Goal: Book appointment/travel/reservation

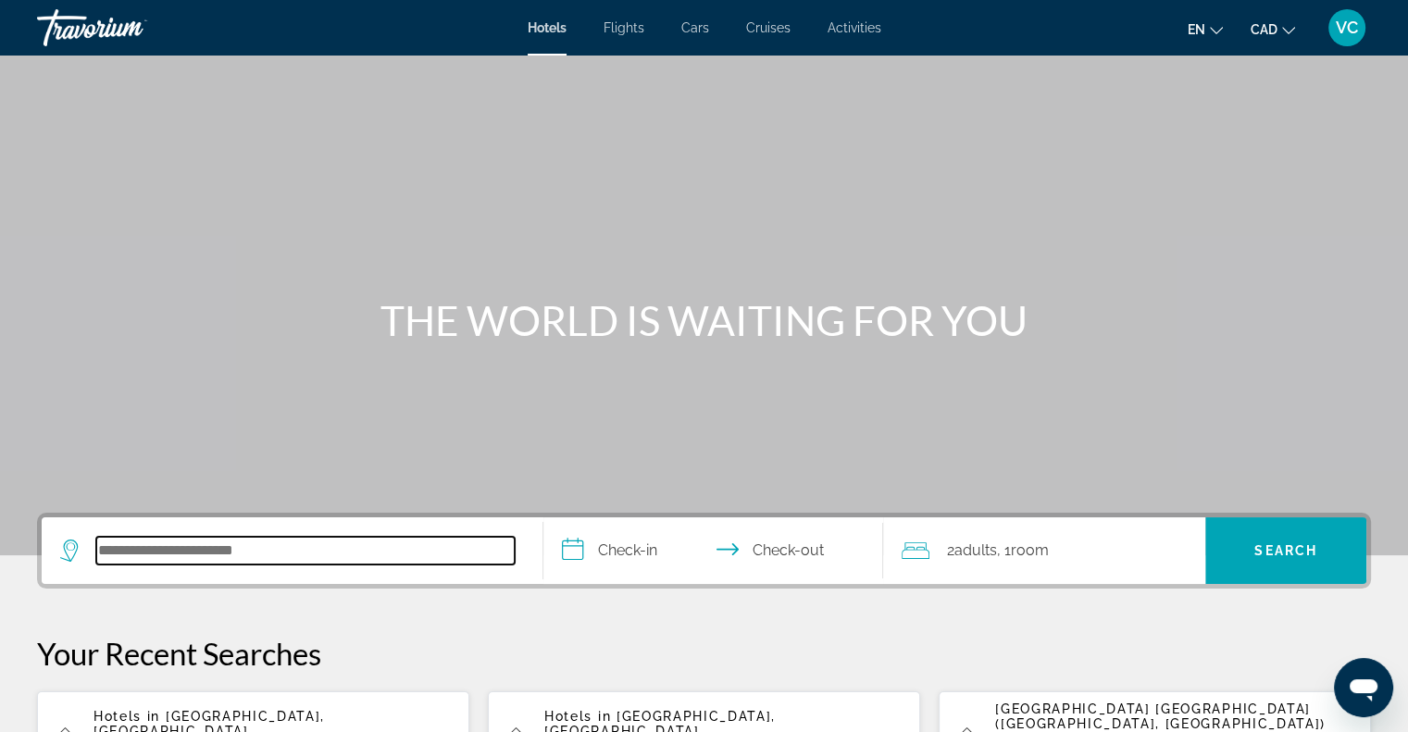
click at [220, 558] on input "Search hotel destination" at bounding box center [305, 551] width 418 height 28
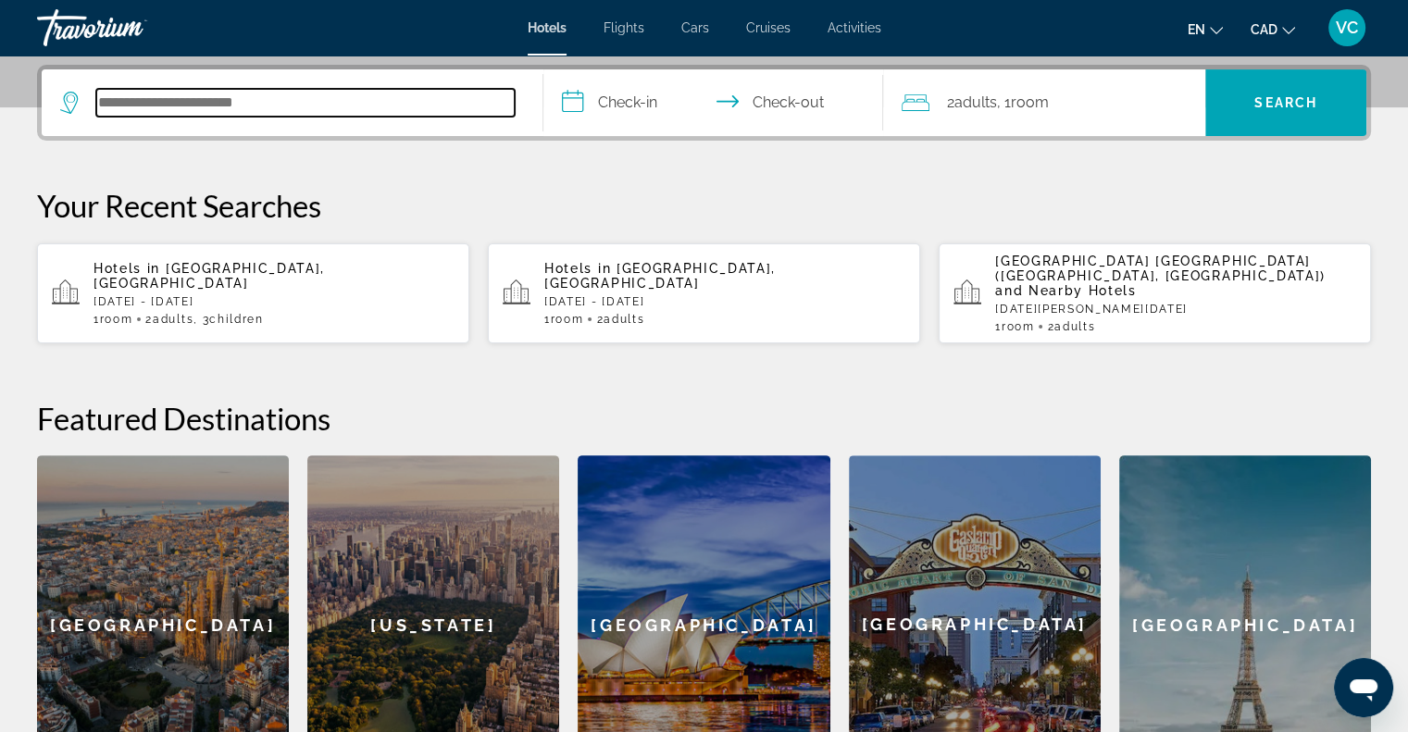
scroll to position [452, 0]
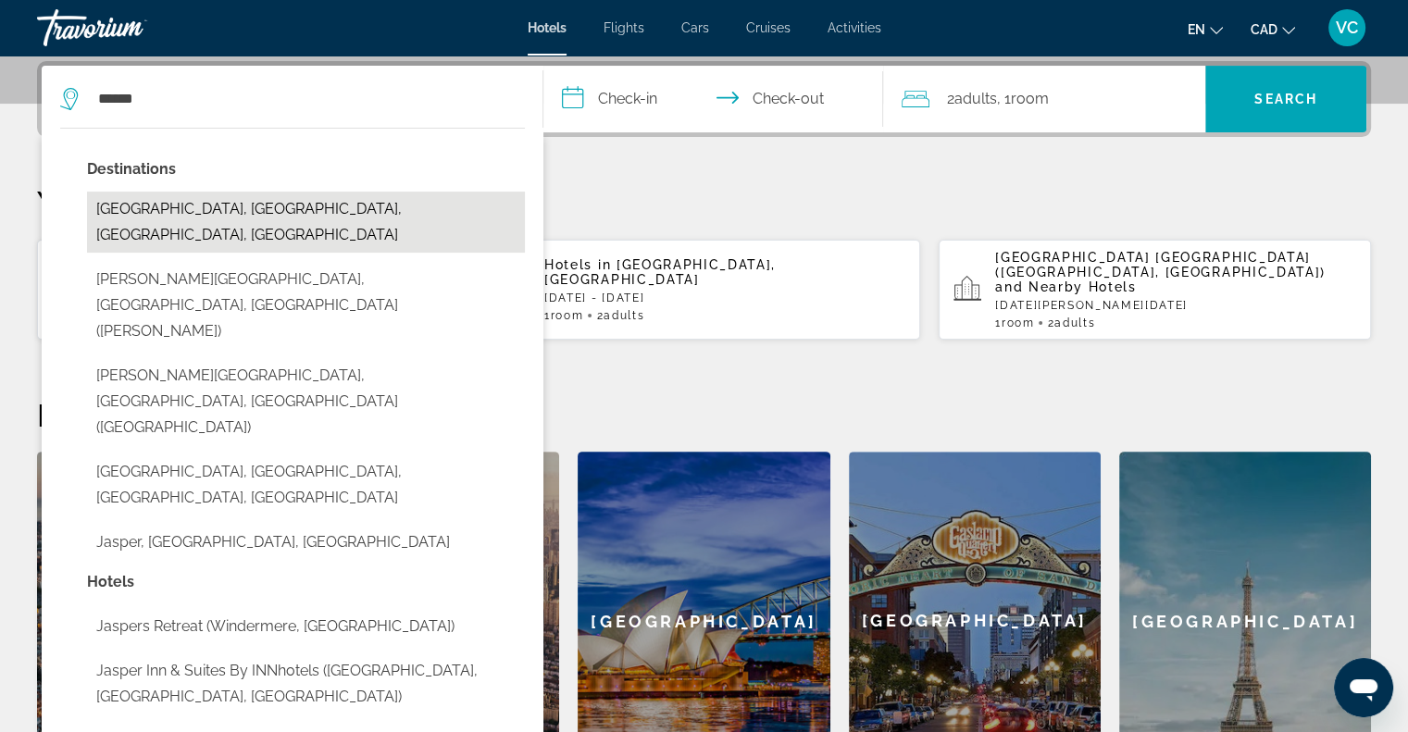
click at [177, 212] on button "Jasper National Park Entrance, Alberta, AB, Canada" at bounding box center [306, 222] width 438 height 61
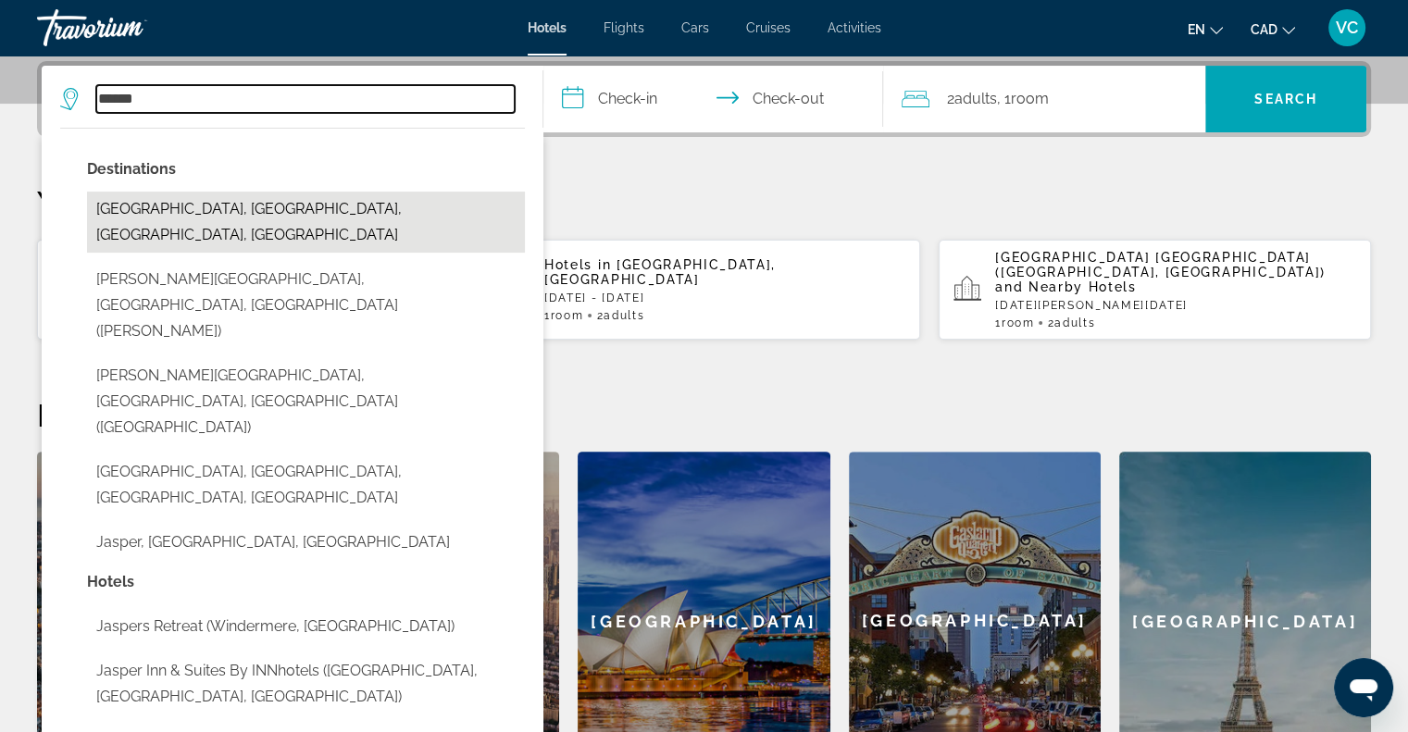
type input "**********"
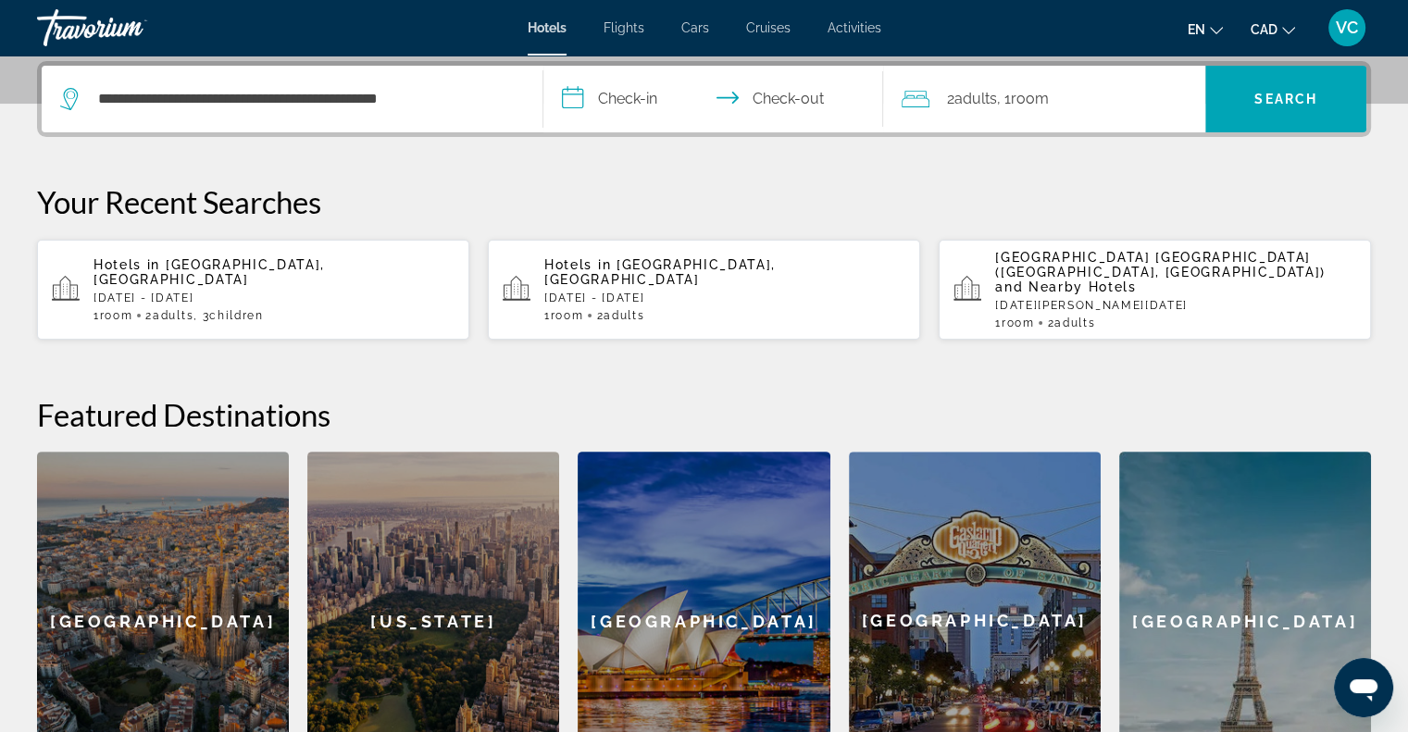
click at [626, 104] on input "**********" at bounding box center [717, 102] width 348 height 72
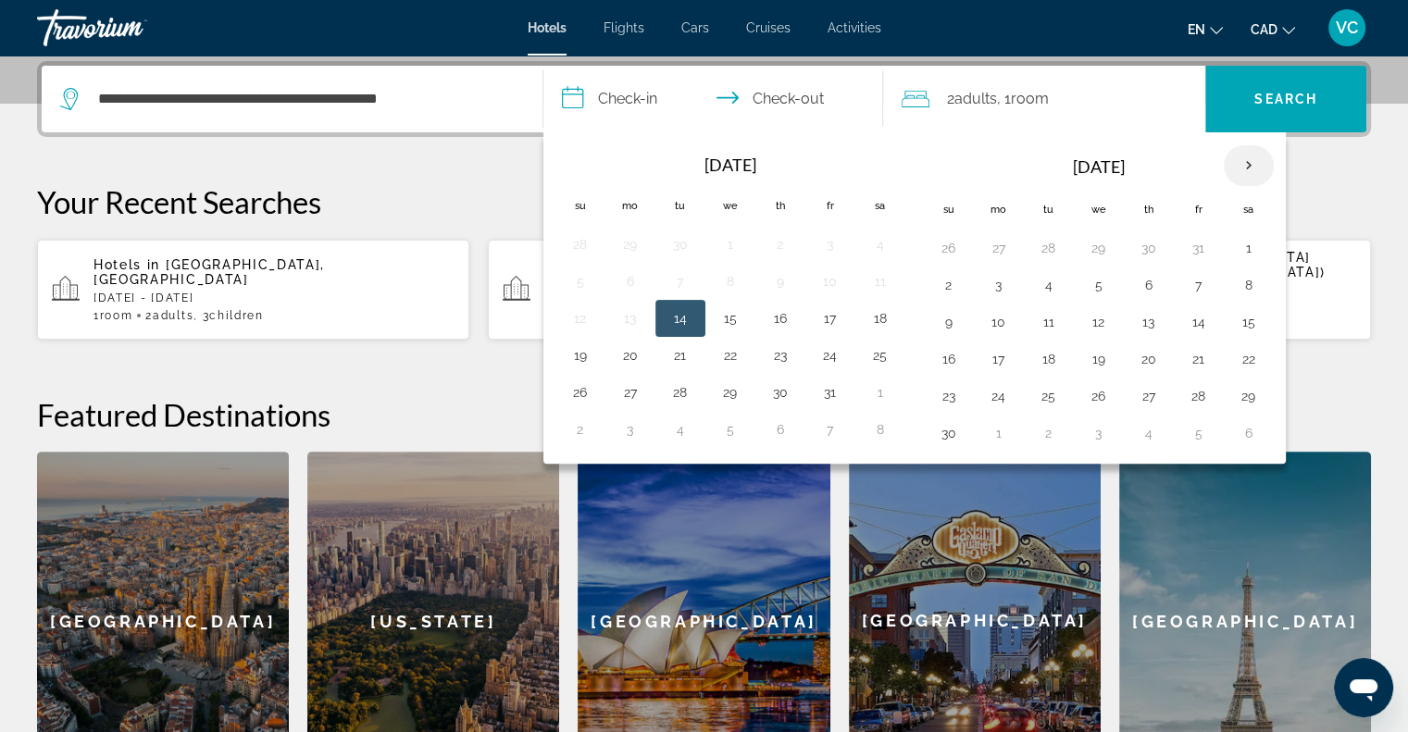
click at [1243, 162] on th "Next month" at bounding box center [1249, 165] width 50 height 41
click at [941, 396] on button "28" at bounding box center [949, 396] width 30 height 26
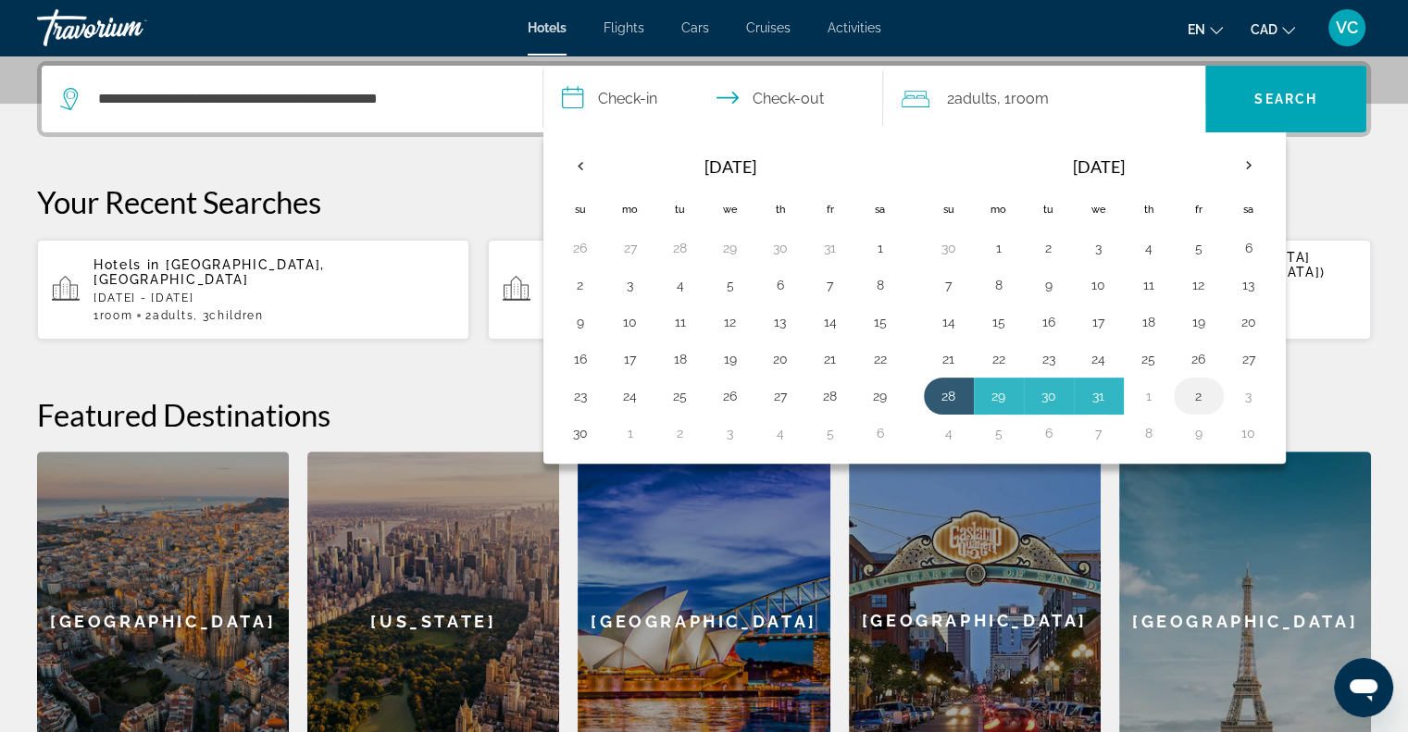
click at [1197, 393] on button "2" at bounding box center [1199, 396] width 30 height 26
type input "**********"
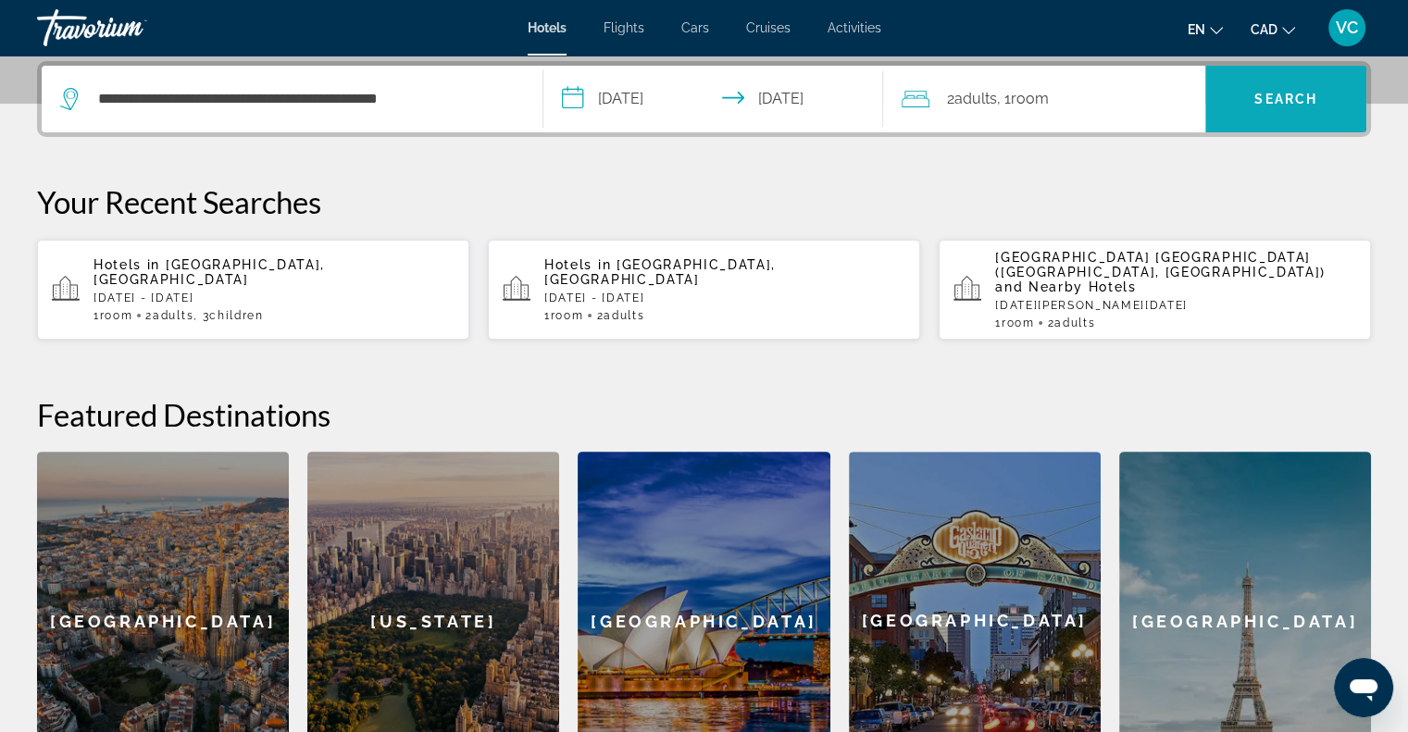
click at [1280, 95] on span "Search" at bounding box center [1285, 99] width 63 height 15
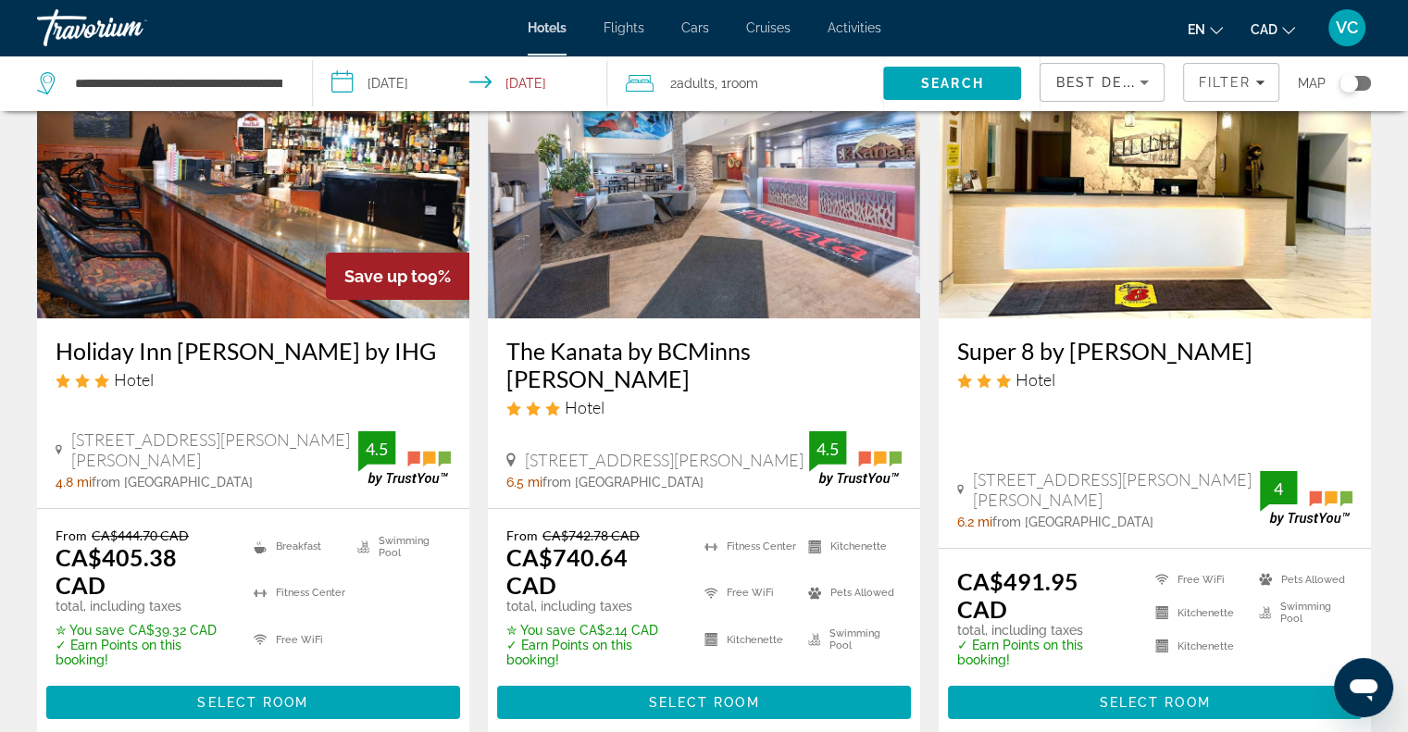
scroll to position [93, 0]
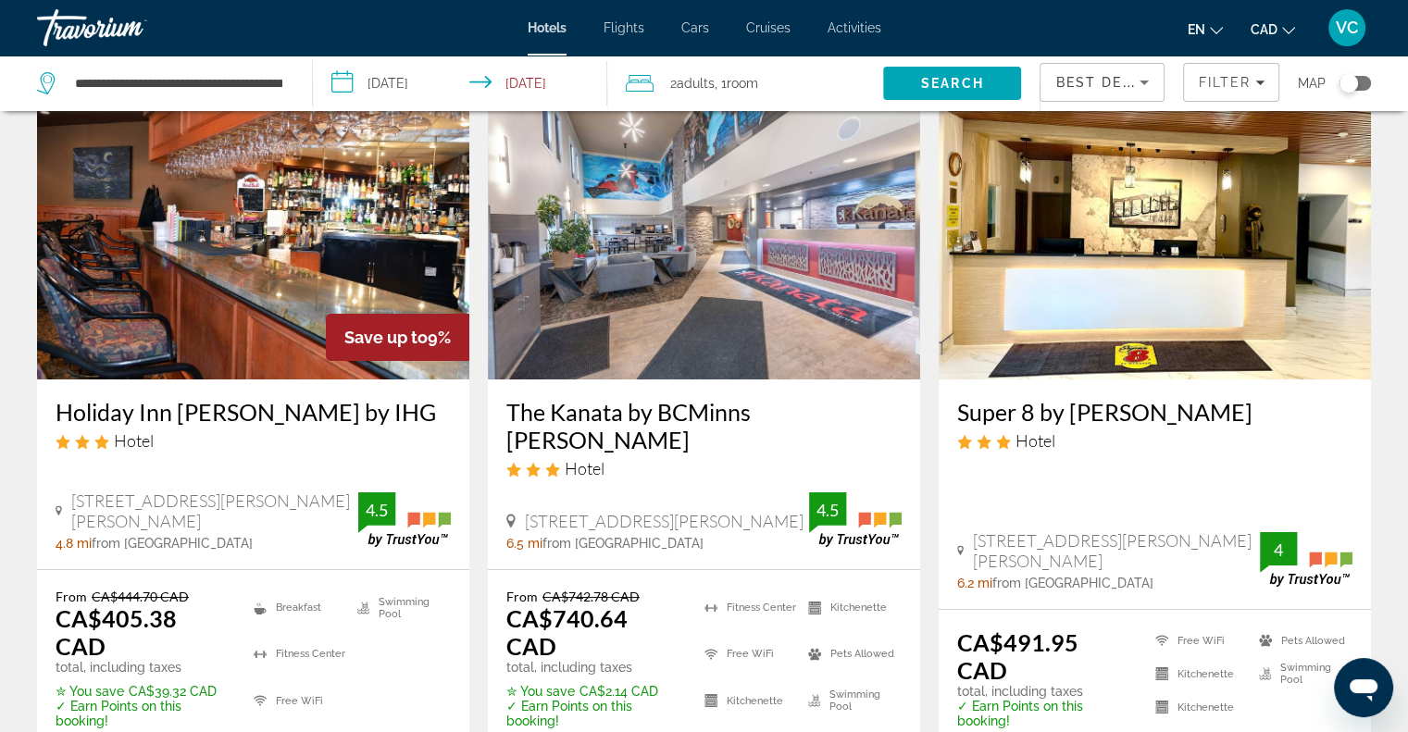
click at [754, 87] on span "Room" at bounding box center [742, 83] width 31 height 15
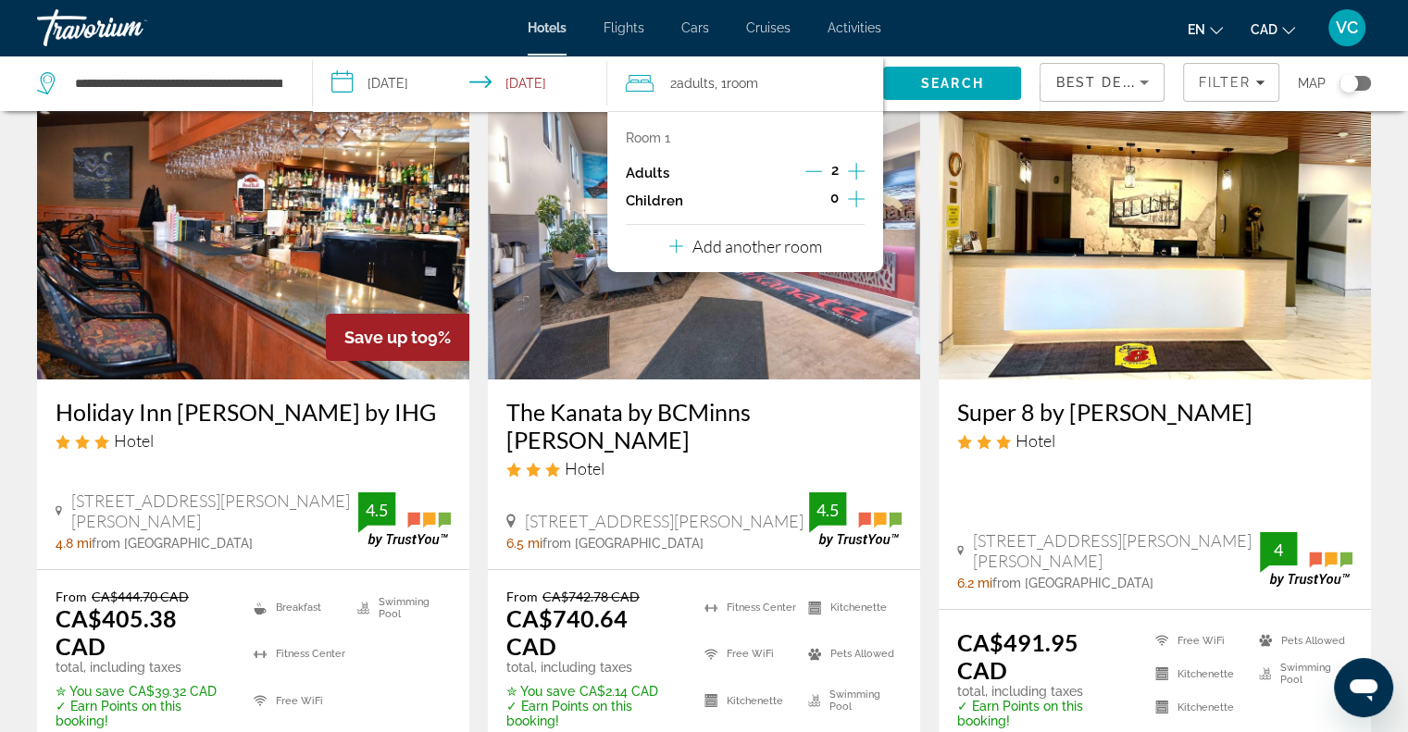
click at [858, 196] on icon "Increment children" at bounding box center [856, 199] width 17 height 22
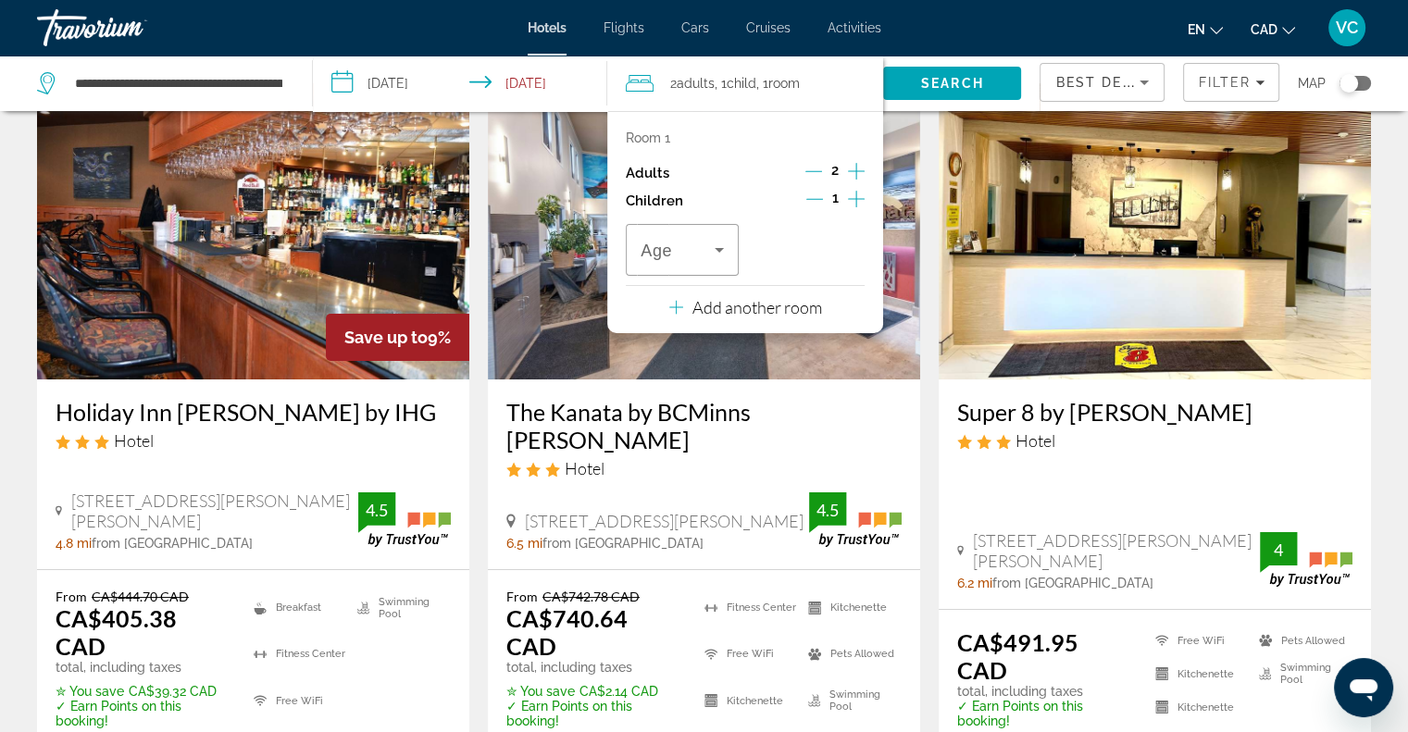
click at [858, 196] on icon "Increment children" at bounding box center [856, 199] width 17 height 22
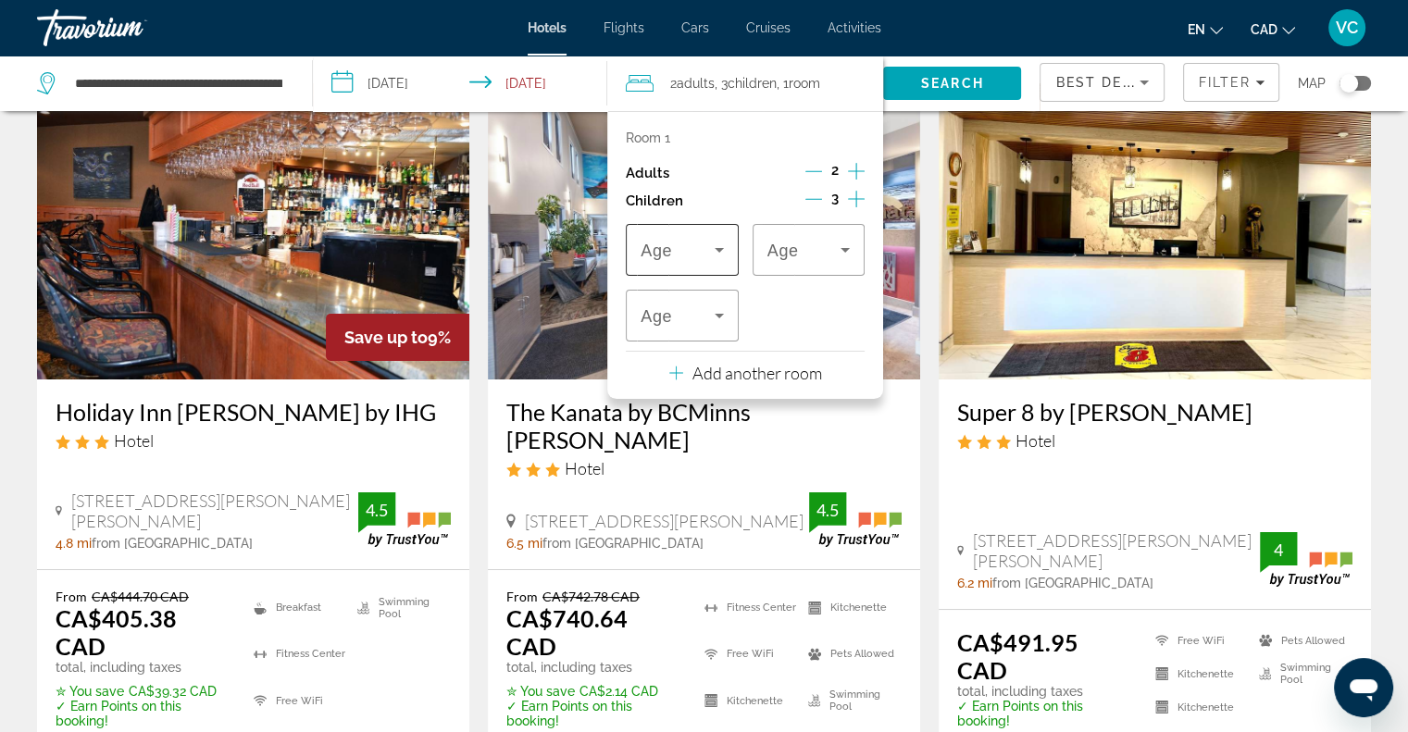
click at [718, 253] on icon "Travelers: 2 adults, 3 children" at bounding box center [719, 250] width 22 height 22
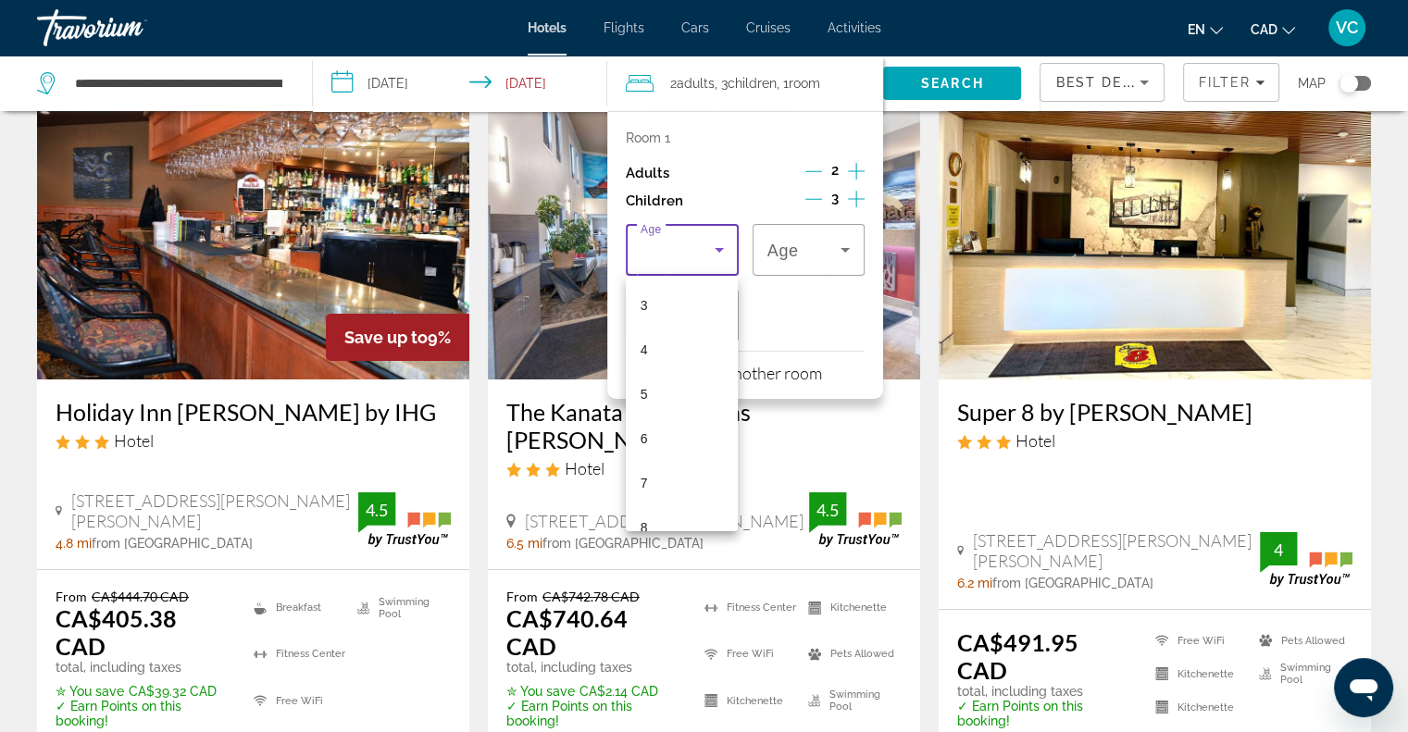
scroll to position [559, 0]
click at [662, 412] on mat-option "15" at bounding box center [682, 414] width 112 height 44
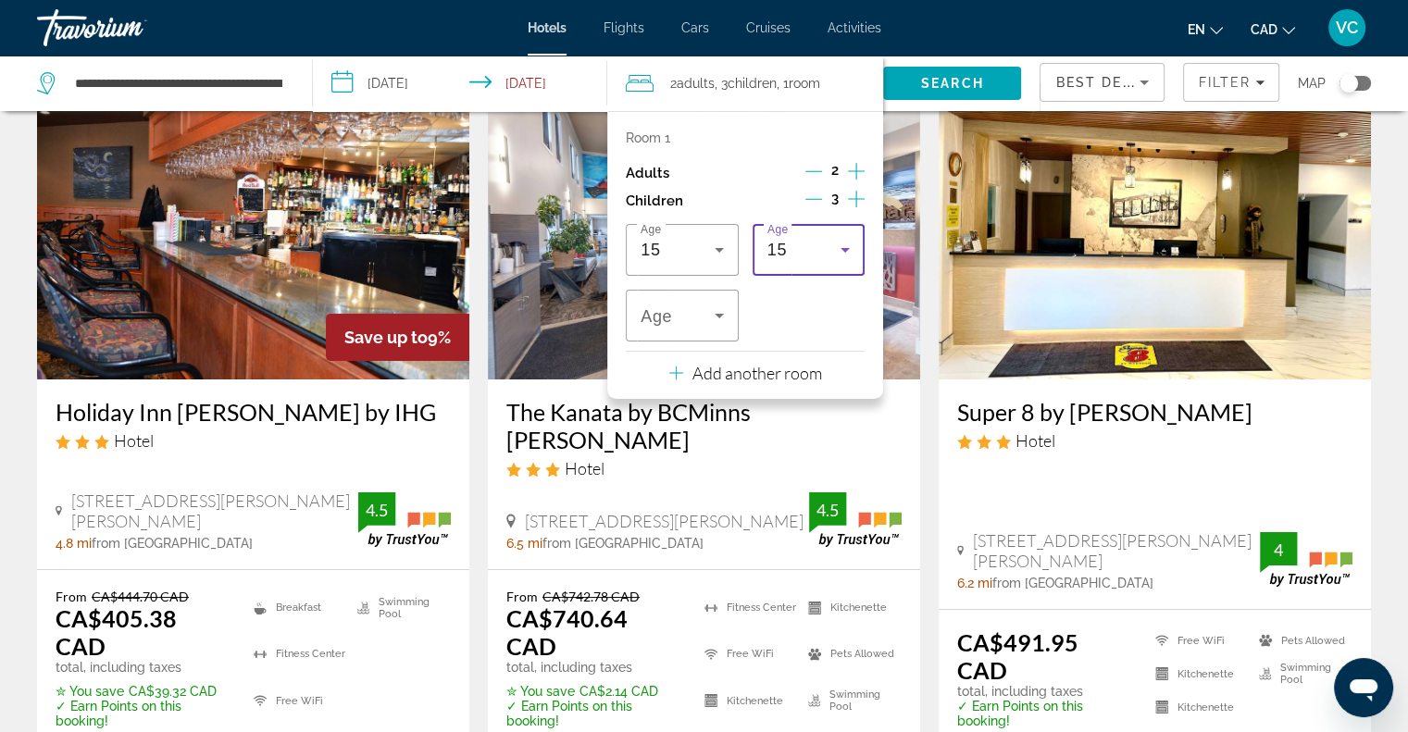
click at [837, 256] on icon "Travelers: 2 adults, 3 children" at bounding box center [845, 250] width 22 height 22
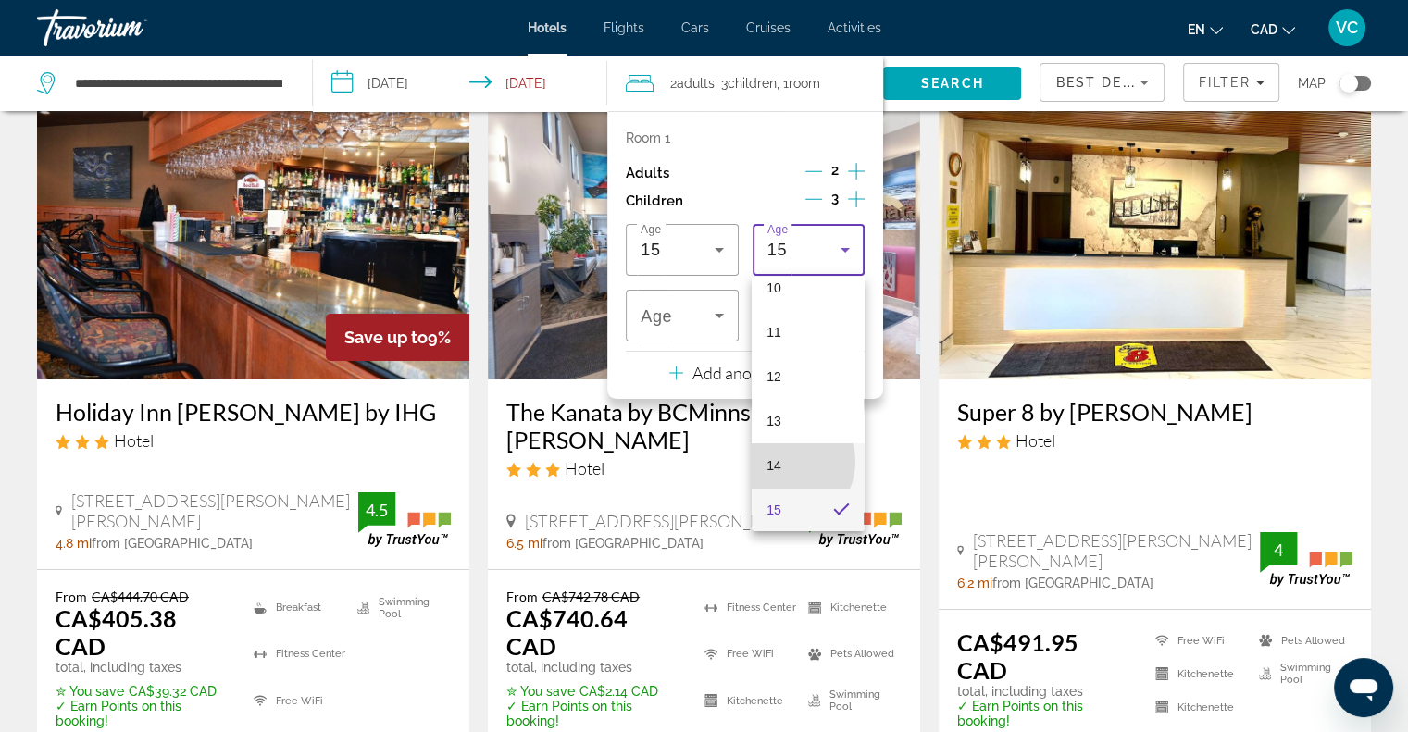
click at [782, 461] on mat-option "14" at bounding box center [808, 465] width 112 height 44
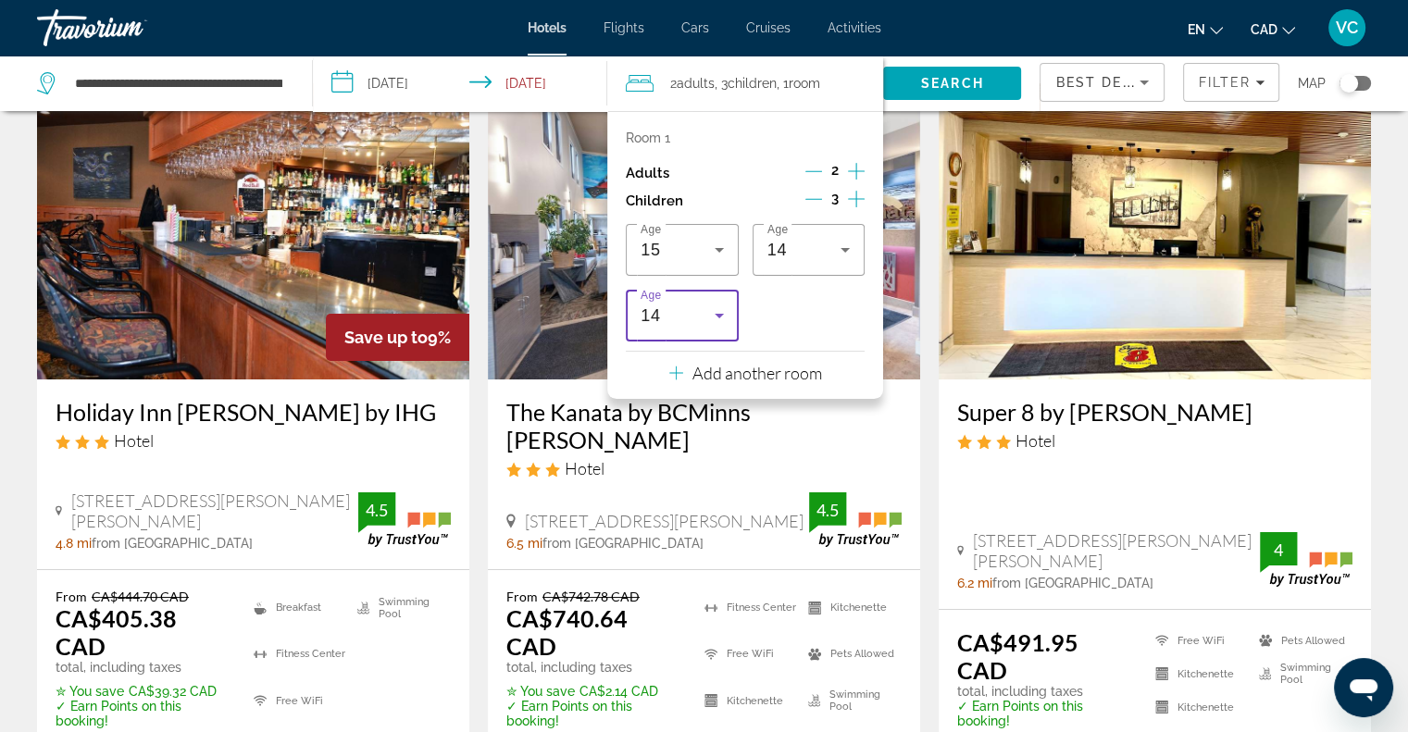
click at [703, 305] on div "14" at bounding box center [678, 316] width 74 height 22
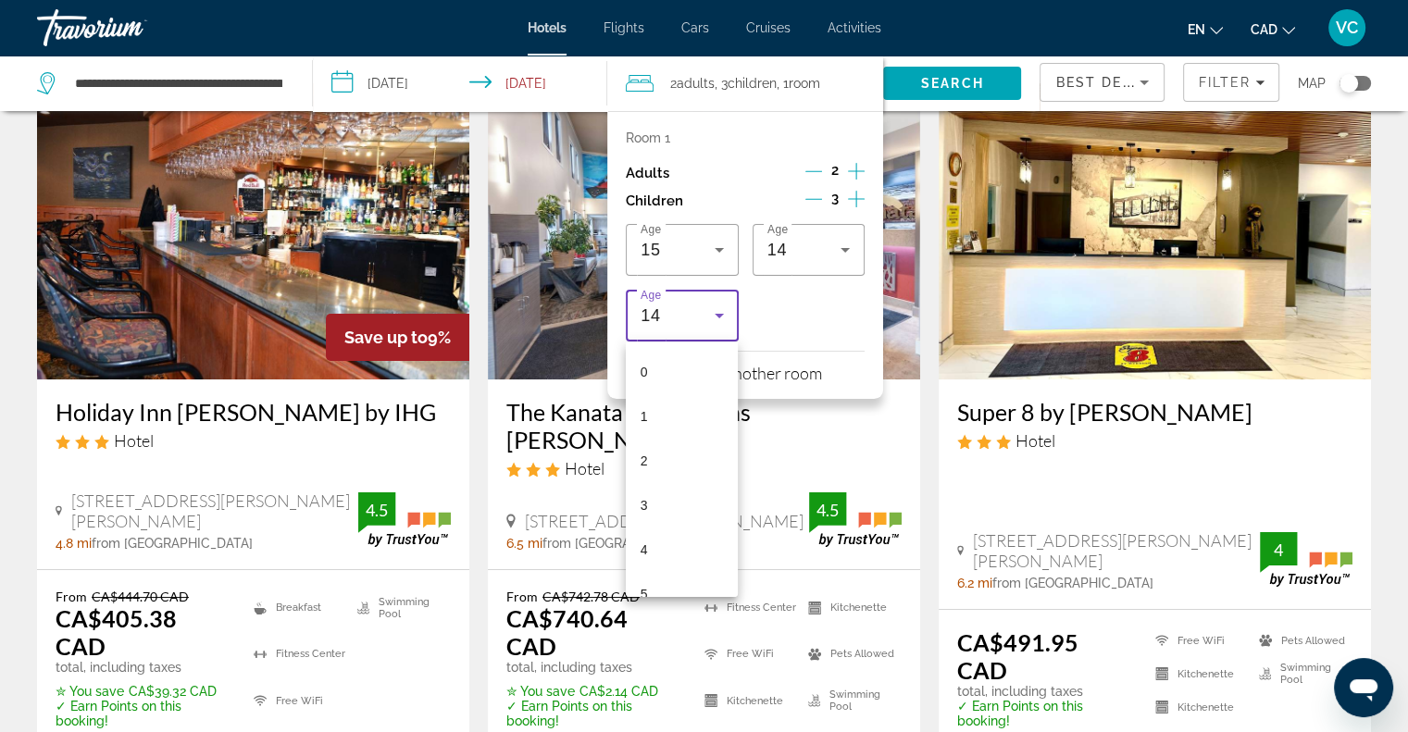
scroll to position [418, 0]
click at [659, 362] on mat-option "9" at bounding box center [682, 353] width 112 height 44
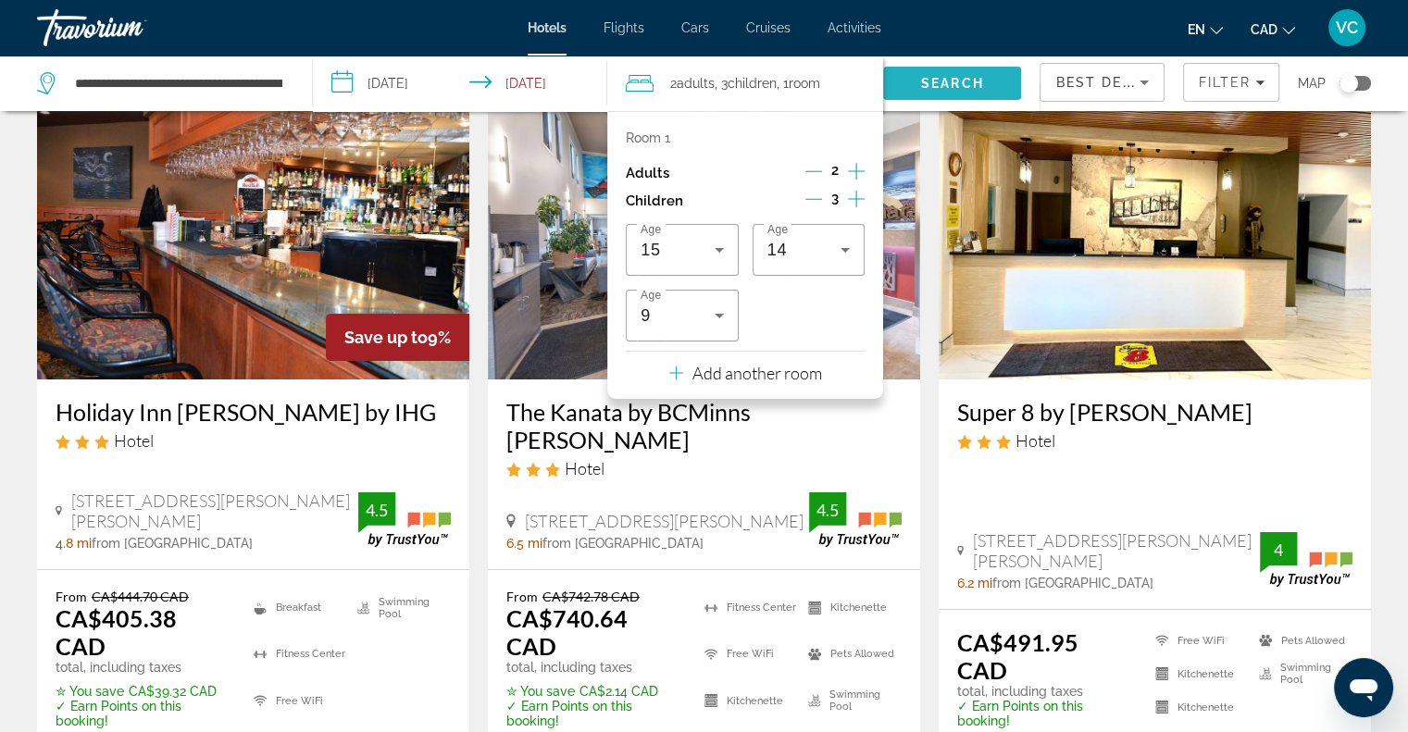
click at [936, 86] on span "Search" at bounding box center [952, 83] width 63 height 15
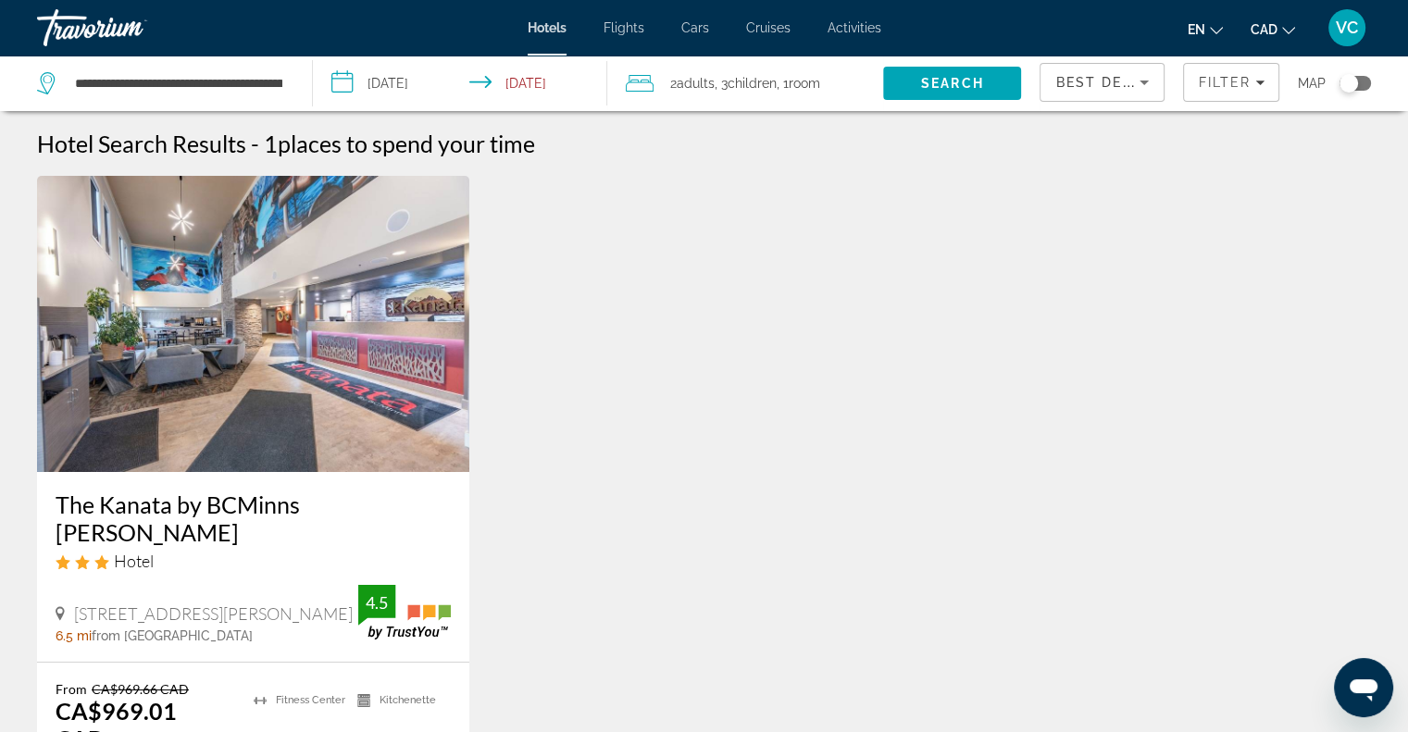
click at [746, 80] on span "Children" at bounding box center [752, 83] width 49 height 15
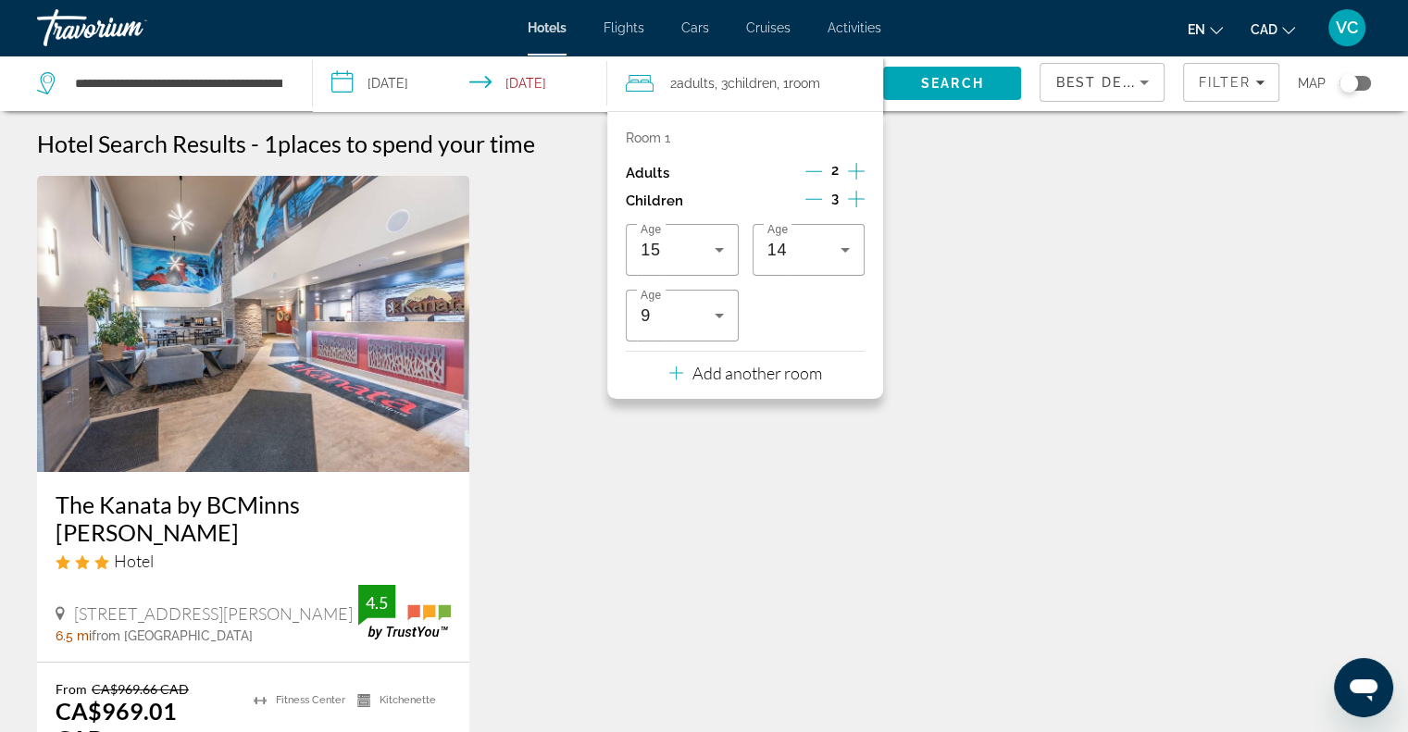
click at [814, 195] on icon "Decrement children" at bounding box center [813, 199] width 17 height 17
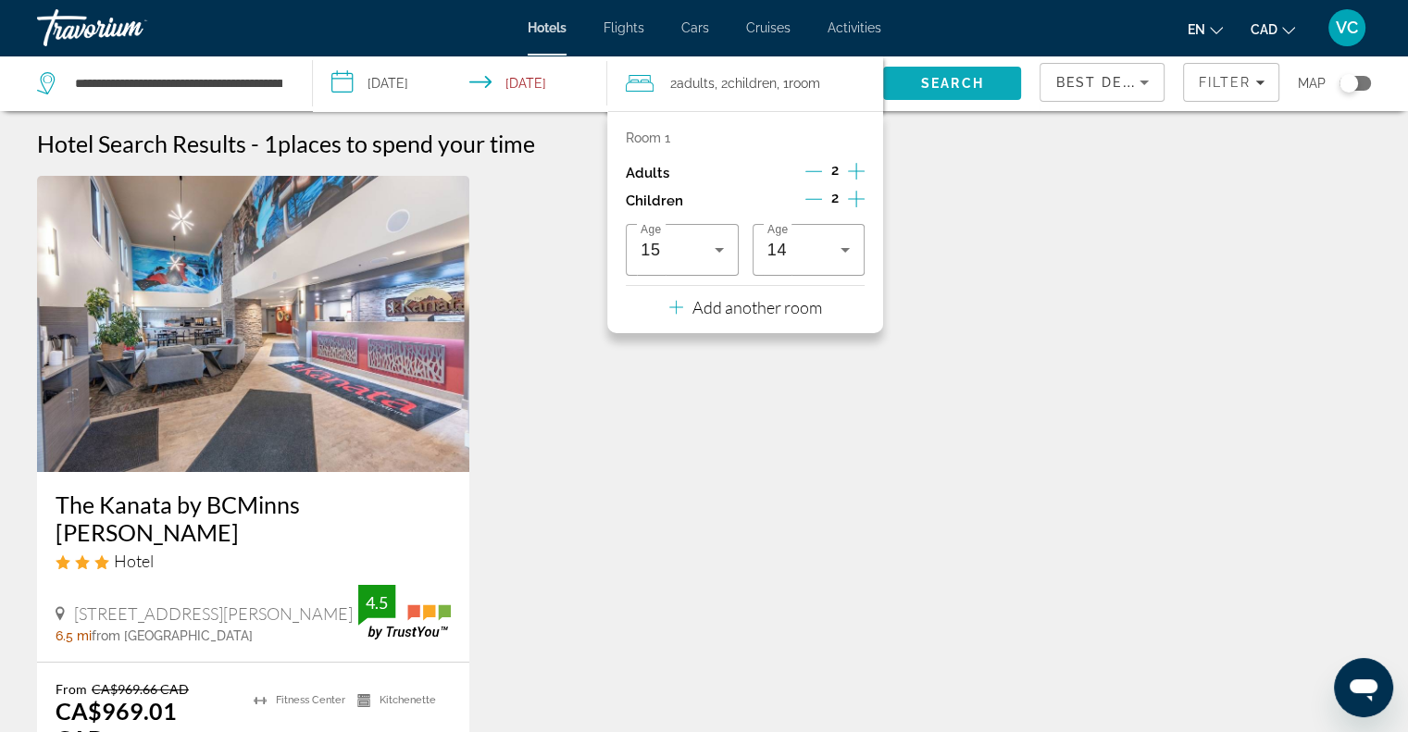
click at [953, 81] on span "Search" at bounding box center [952, 83] width 63 height 15
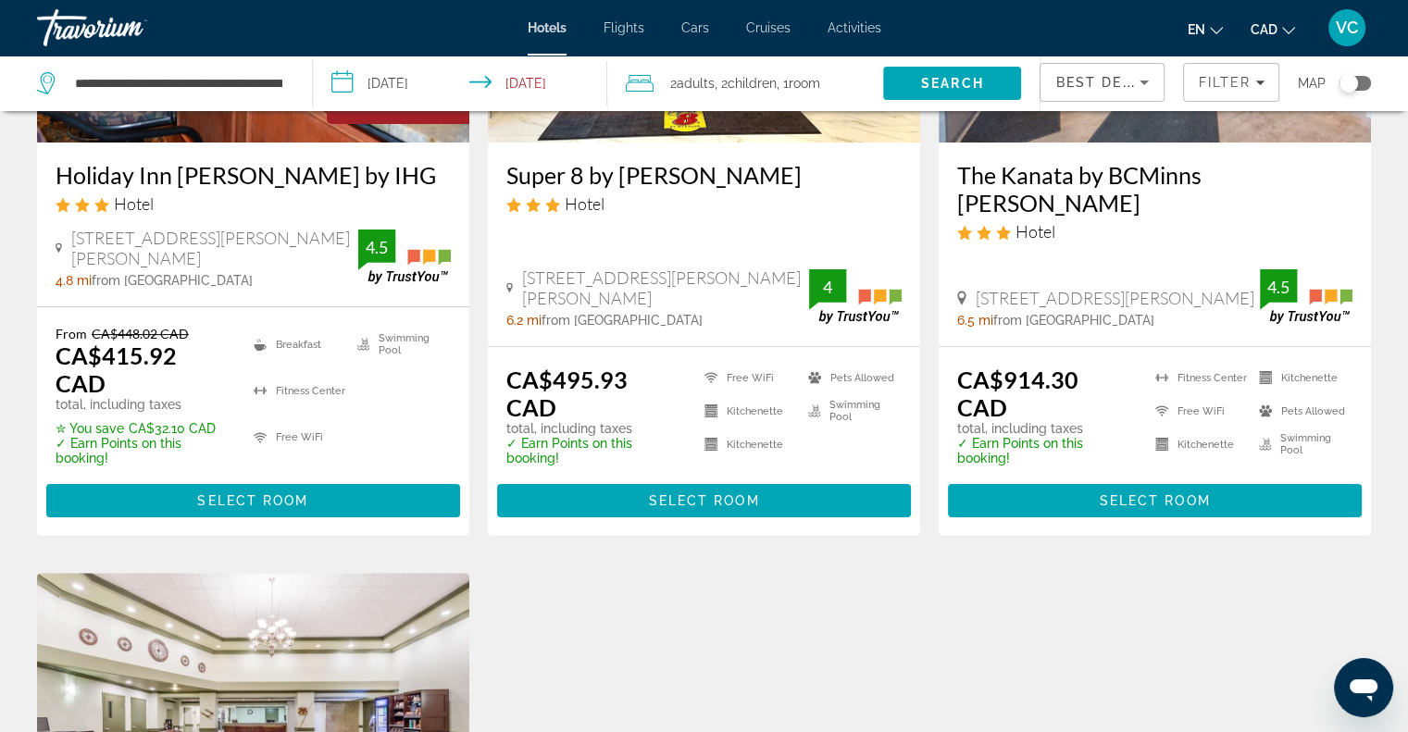
scroll to position [93, 0]
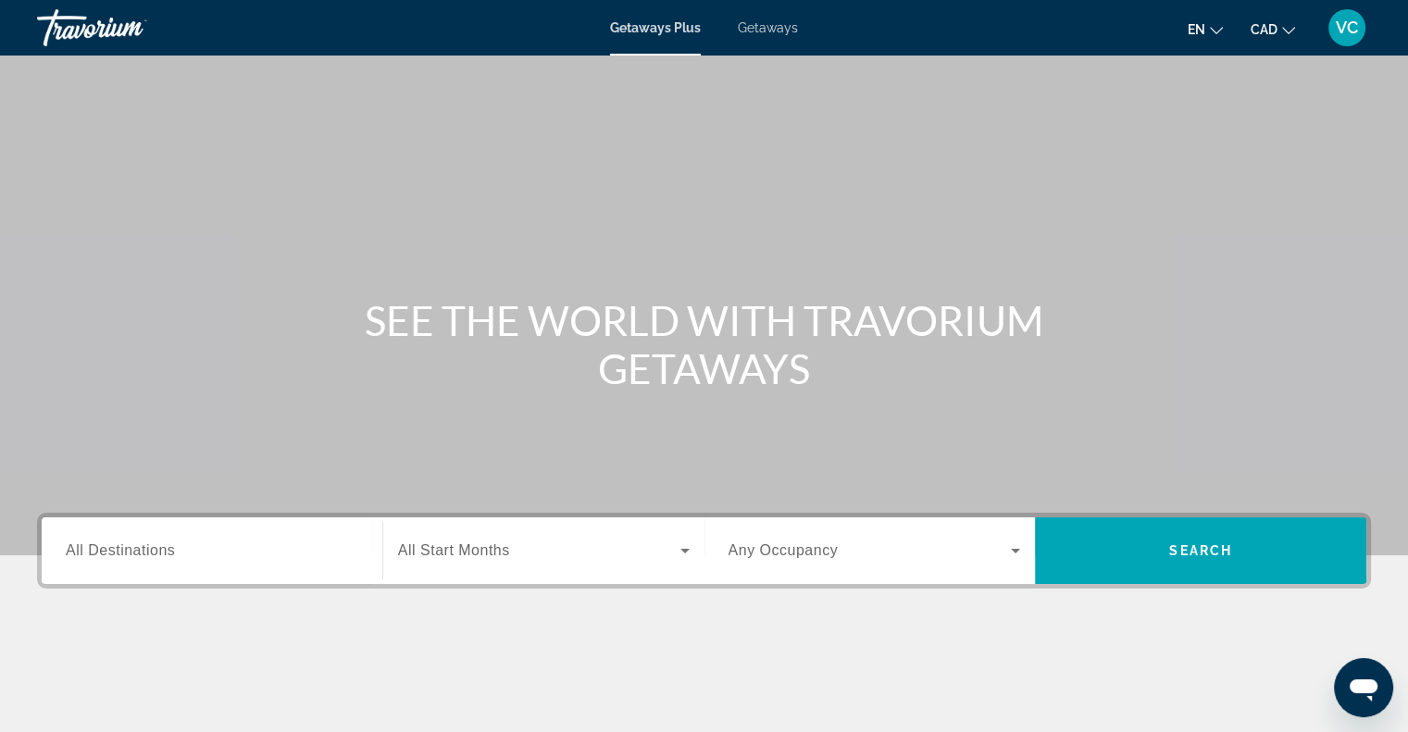
click at [104, 545] on span "All Destinations" at bounding box center [120, 550] width 109 height 16
click at [104, 545] on input "Destination All Destinations" at bounding box center [212, 552] width 293 height 22
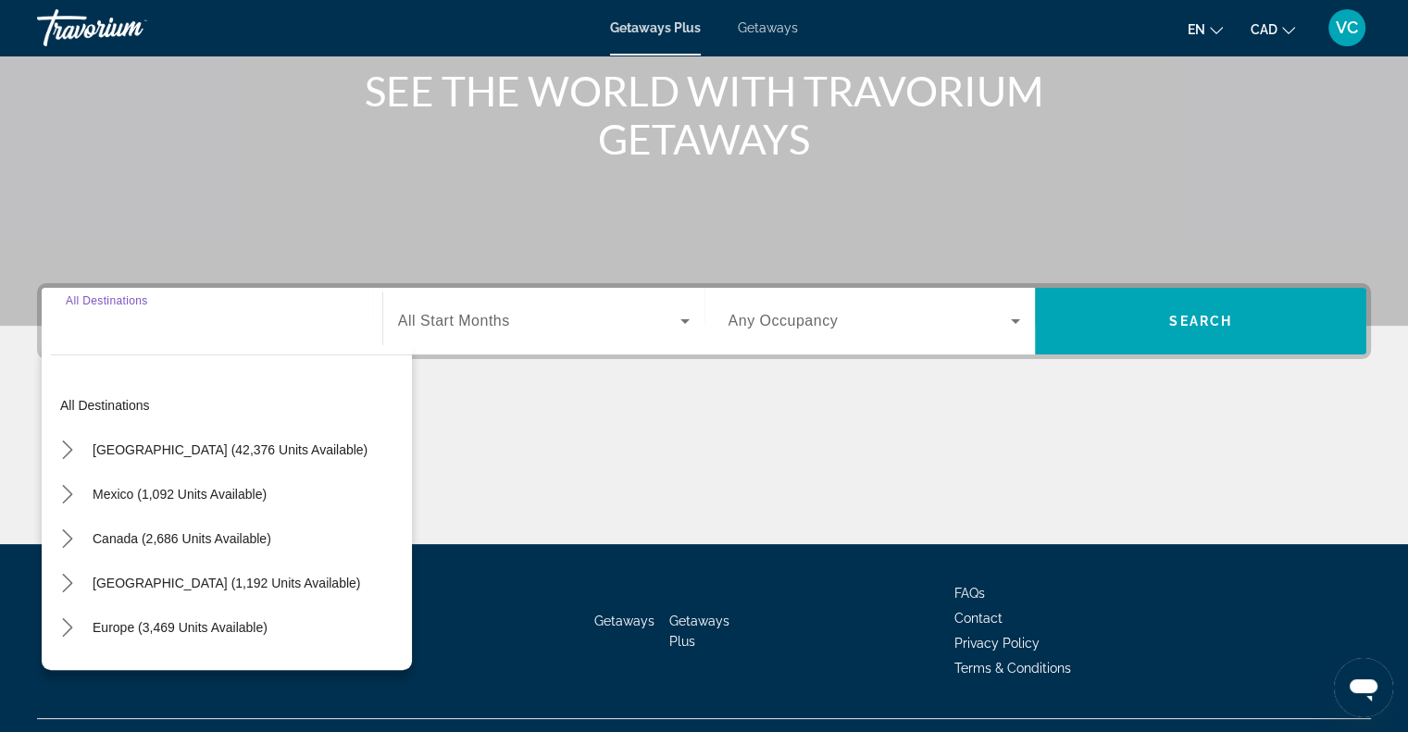
scroll to position [268, 0]
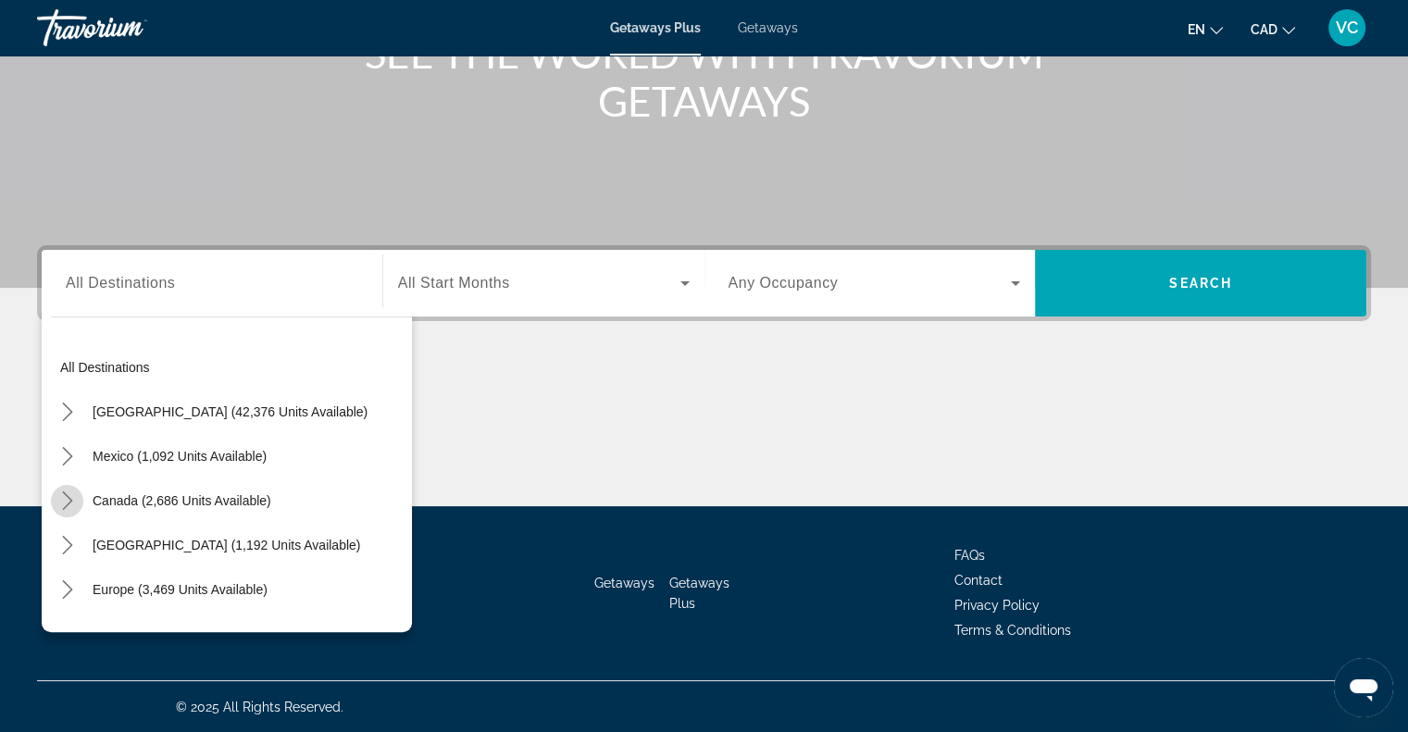
click at [68, 502] on icon "Toggle Canada (2,686 units available) submenu" at bounding box center [67, 501] width 19 height 19
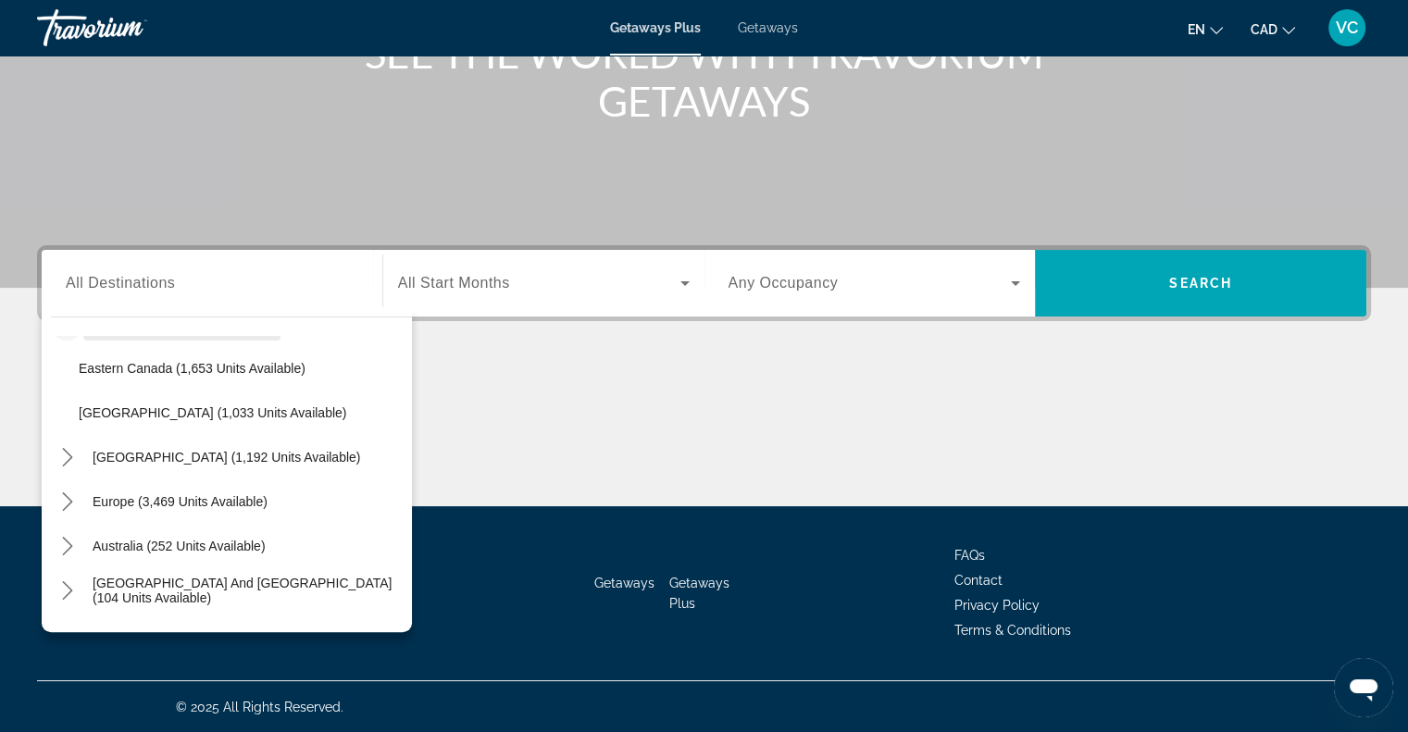
scroll to position [185, 0]
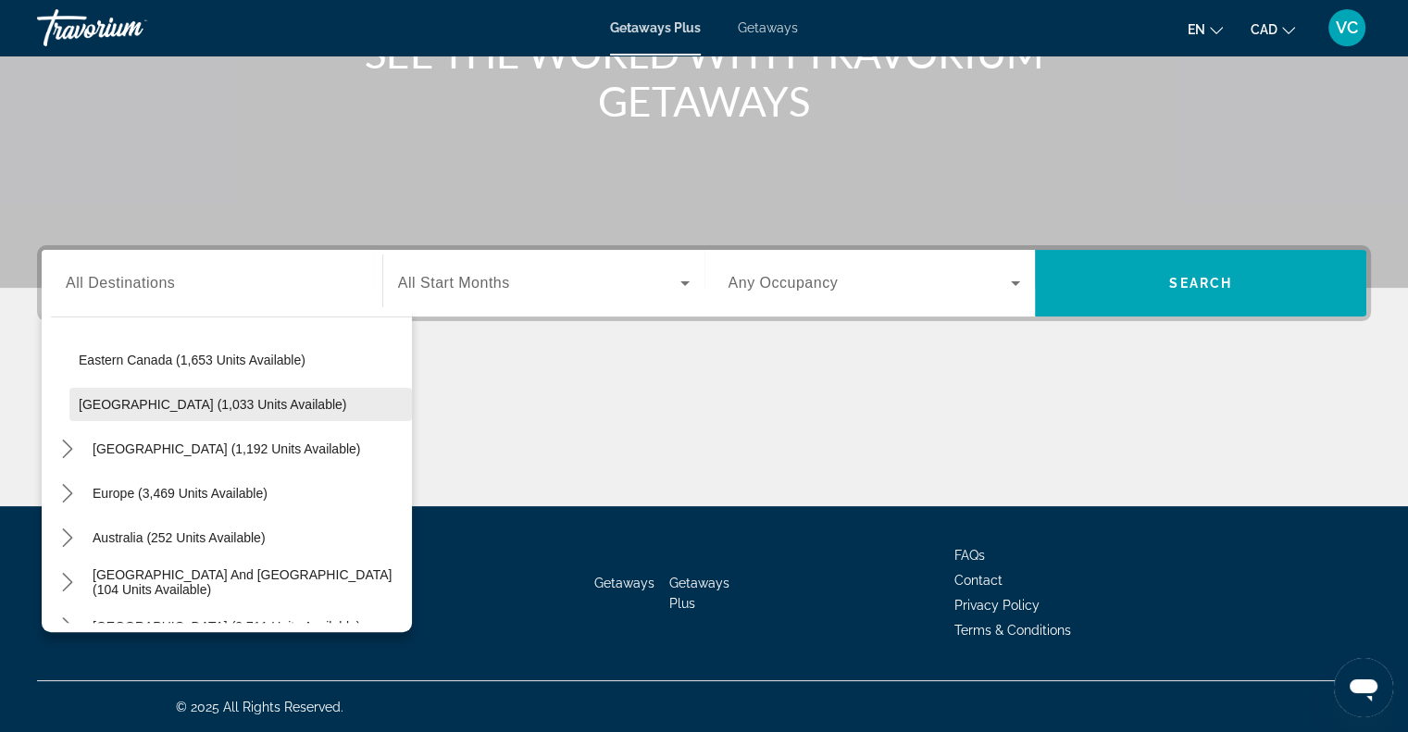
click at [134, 398] on span "[GEOGRAPHIC_DATA] (1,033 units available)" at bounding box center [213, 404] width 268 height 15
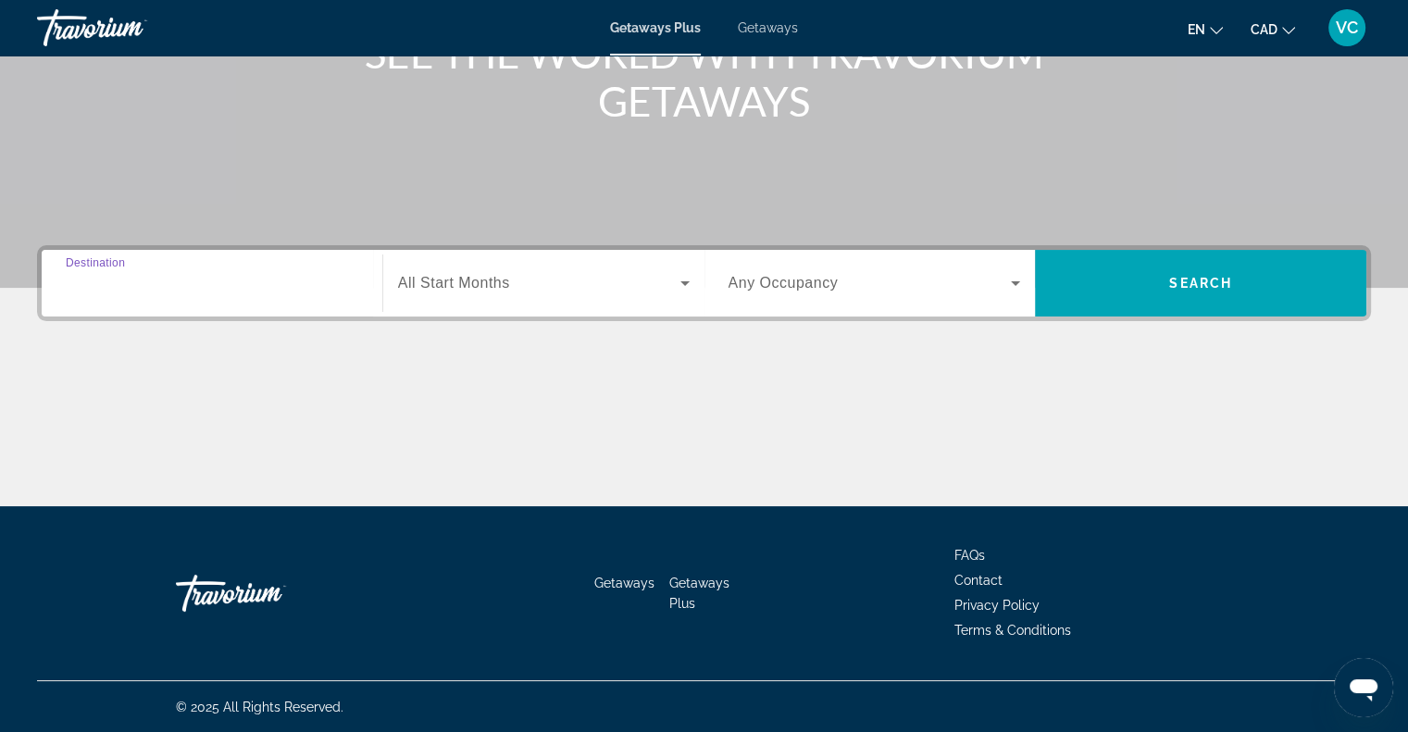
type input "**********"
click at [510, 293] on span "Search widget" at bounding box center [539, 283] width 282 height 22
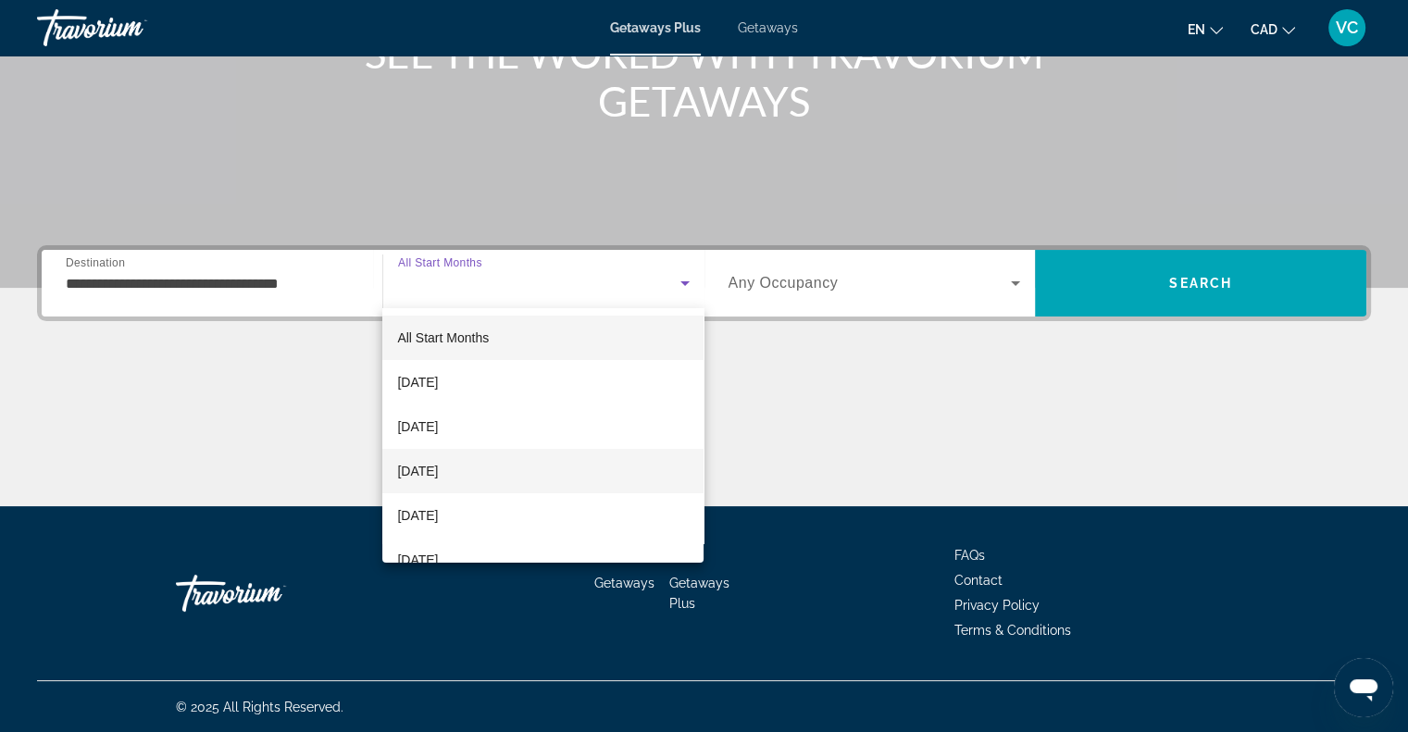
click at [432, 466] on span "[DATE]" at bounding box center [417, 471] width 41 height 22
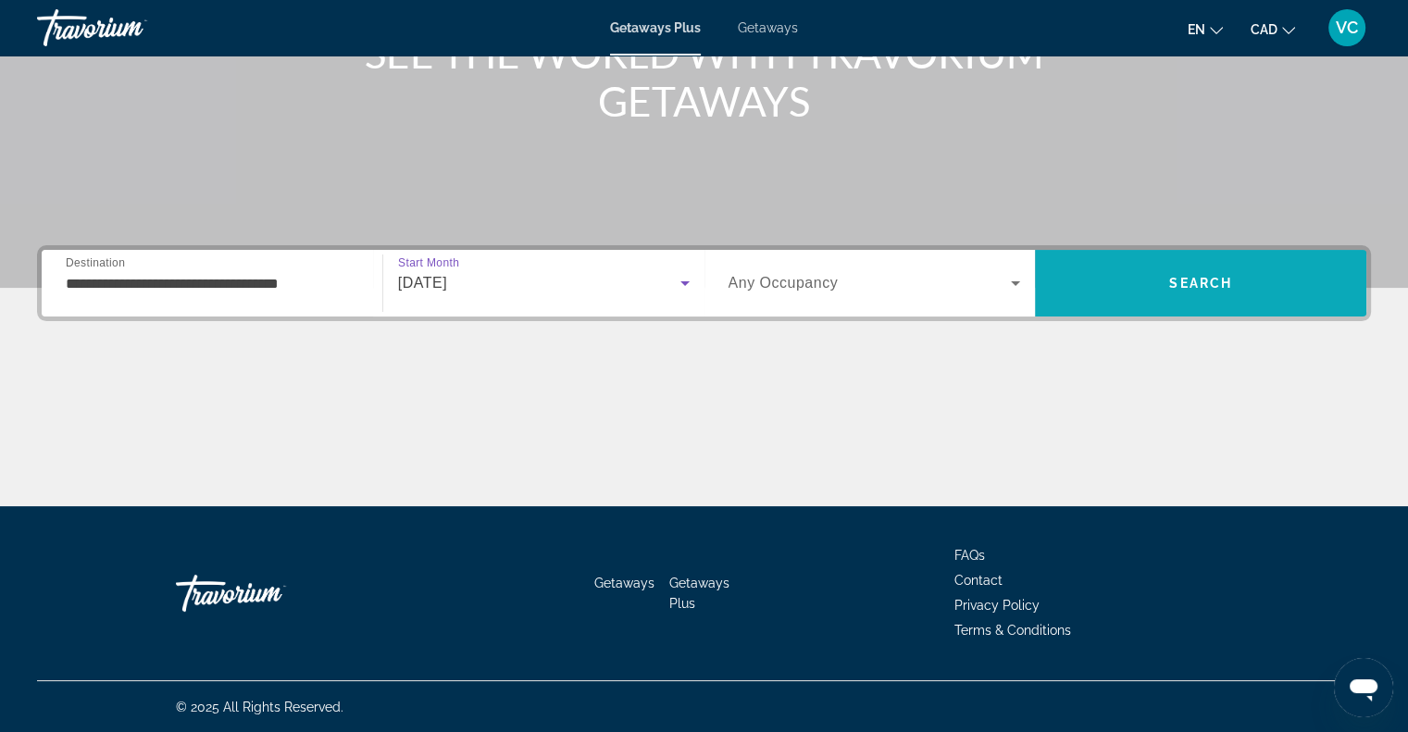
click at [1159, 284] on span "Search" at bounding box center [1200, 283] width 331 height 44
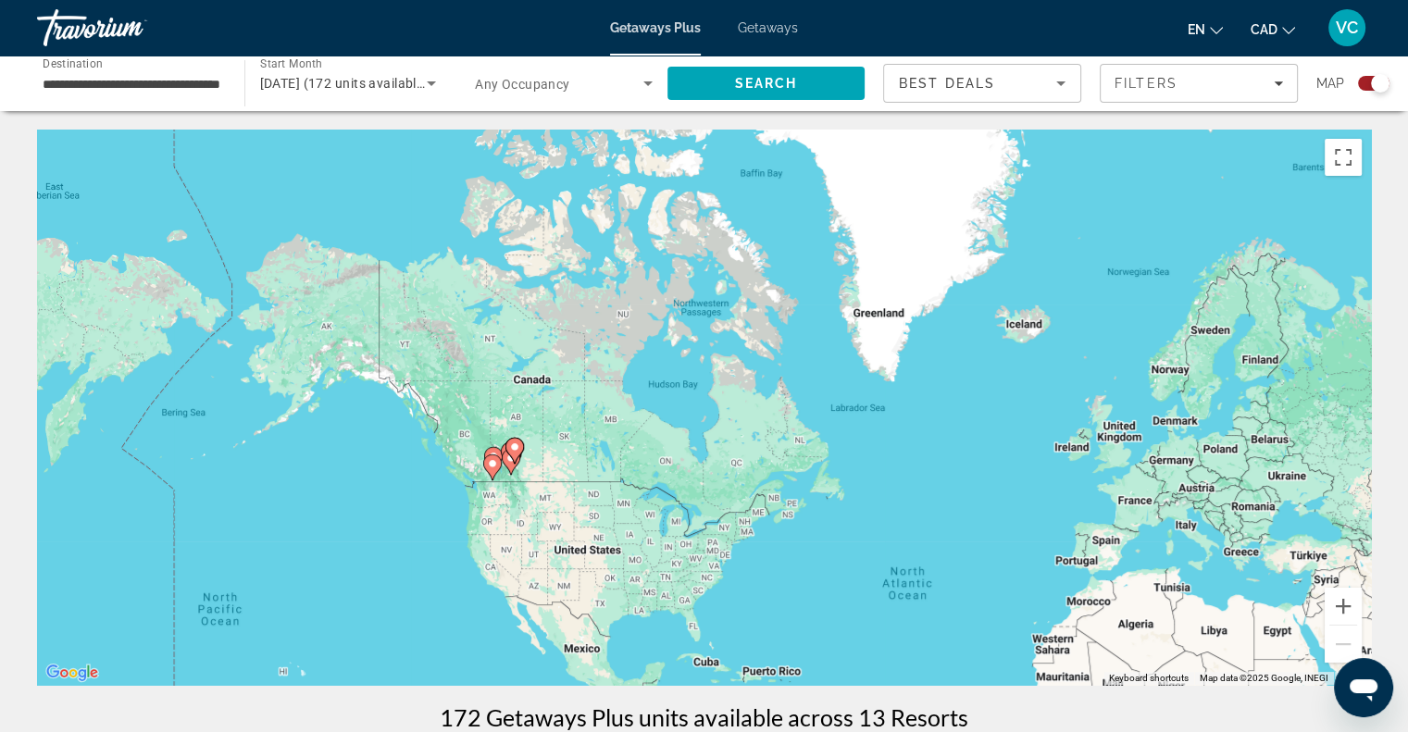
drag, startPoint x: 332, startPoint y: 318, endPoint x: 585, endPoint y: 509, distance: 317.2
click at [585, 509] on div "To activate drag with keyboard, press Alt + Enter. Once in keyboard drag state,…" at bounding box center [704, 407] width 1334 height 555
click at [1348, 606] on button "Zoom in" at bounding box center [1343, 606] width 37 height 37
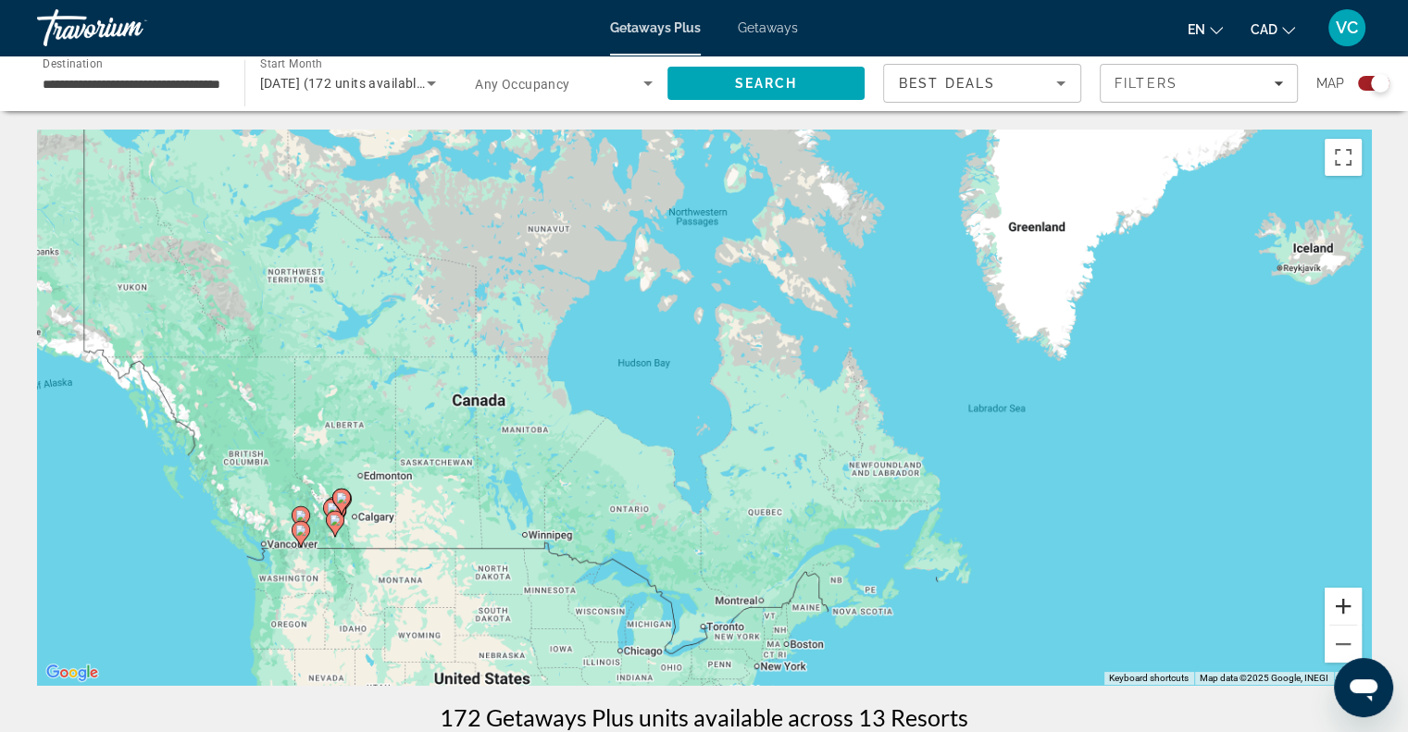
click at [1348, 606] on button "Zoom in" at bounding box center [1343, 606] width 37 height 37
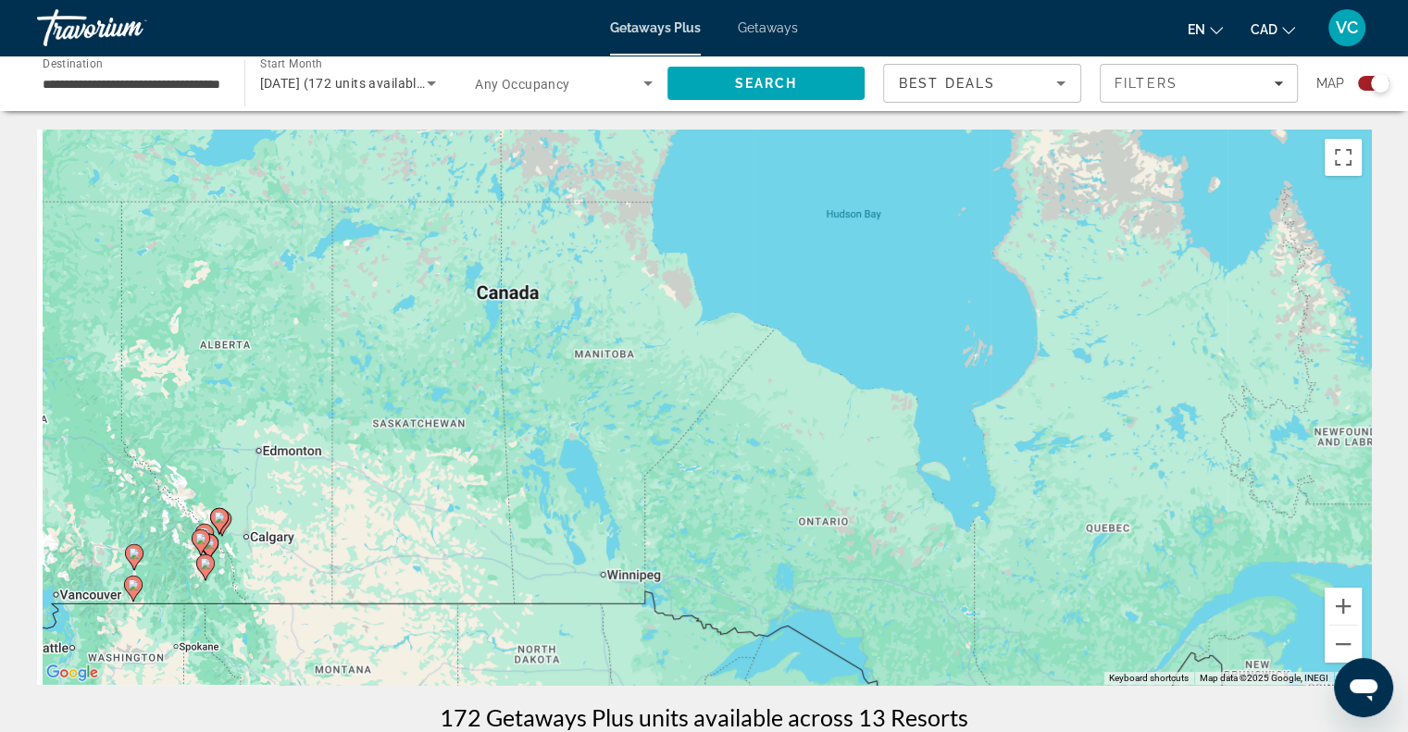
drag, startPoint x: 181, startPoint y: 499, endPoint x: 604, endPoint y: 380, distance: 439.6
click at [607, 379] on div "To activate drag with keyboard, press Alt + Enter. Once in keyboard drag state,…" at bounding box center [704, 407] width 1334 height 555
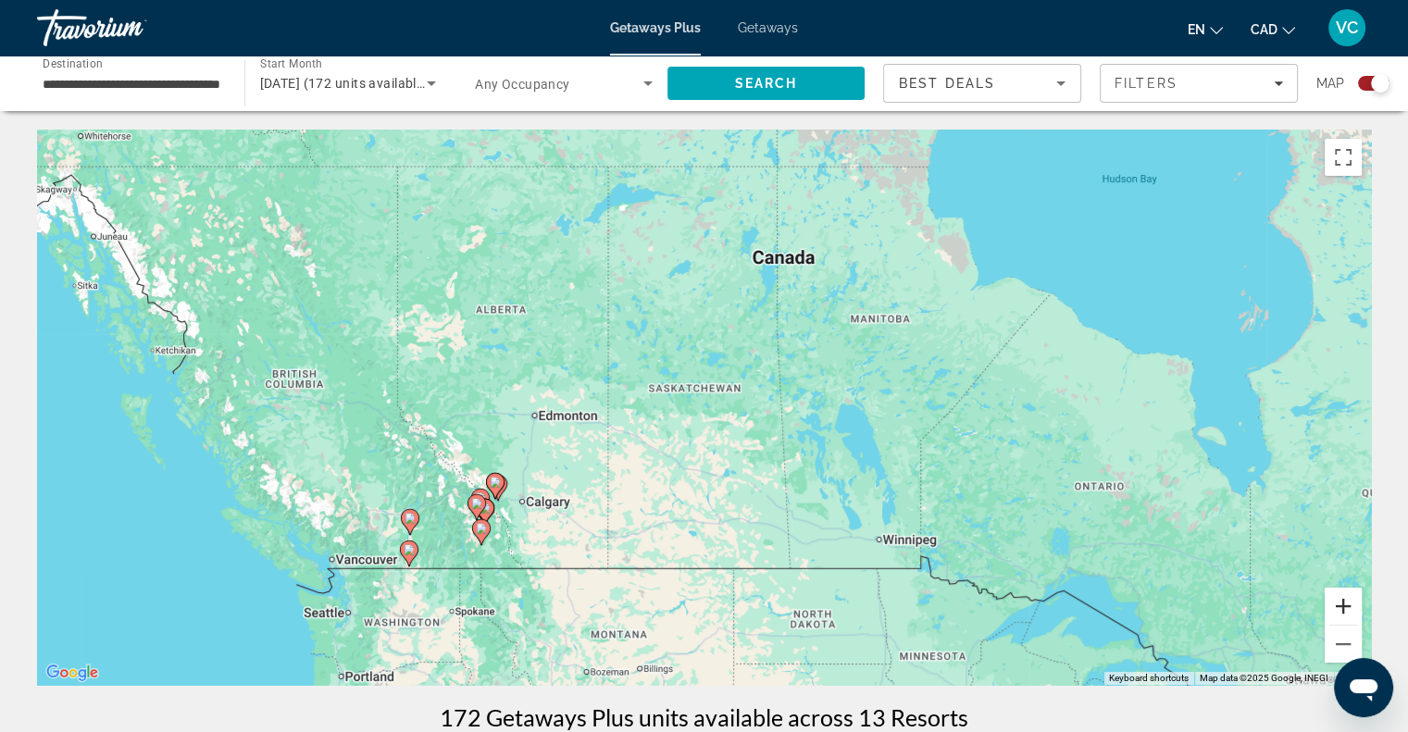
click at [1340, 607] on button "Zoom in" at bounding box center [1343, 606] width 37 height 37
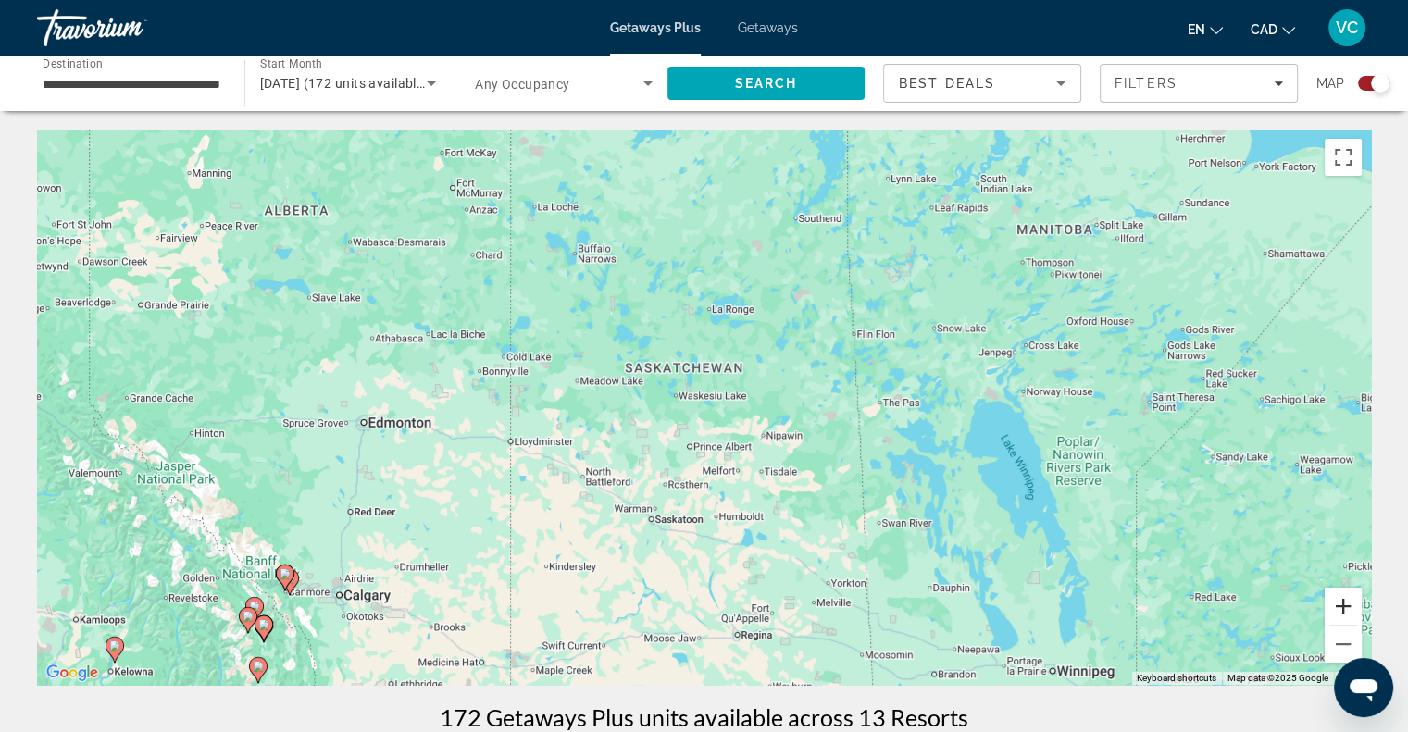
click at [1340, 607] on button "Zoom in" at bounding box center [1343, 606] width 37 height 37
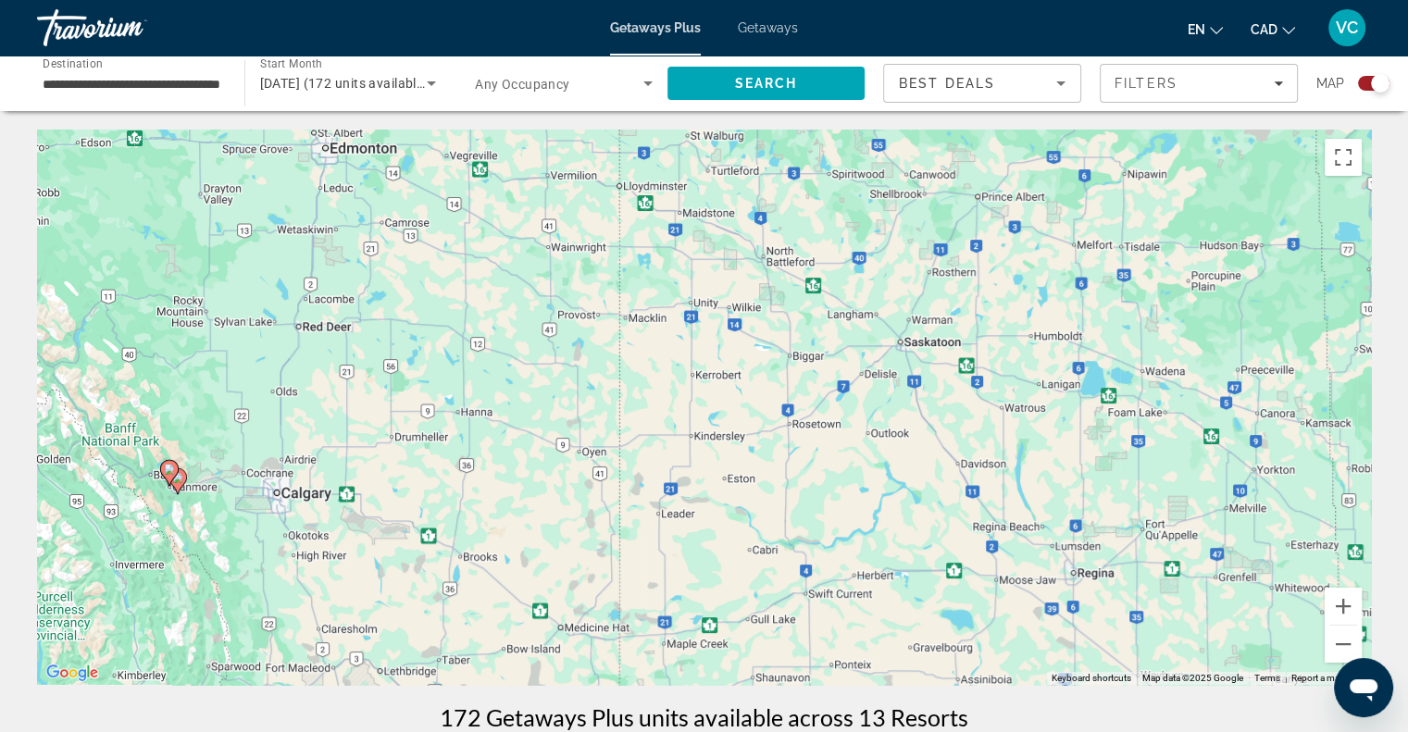
drag, startPoint x: 226, startPoint y: 465, endPoint x: 444, endPoint y: 243, distance: 310.9
click at [444, 243] on div "To activate drag with keyboard, press Alt + Enter. Once in keyboard drag state,…" at bounding box center [704, 407] width 1334 height 555
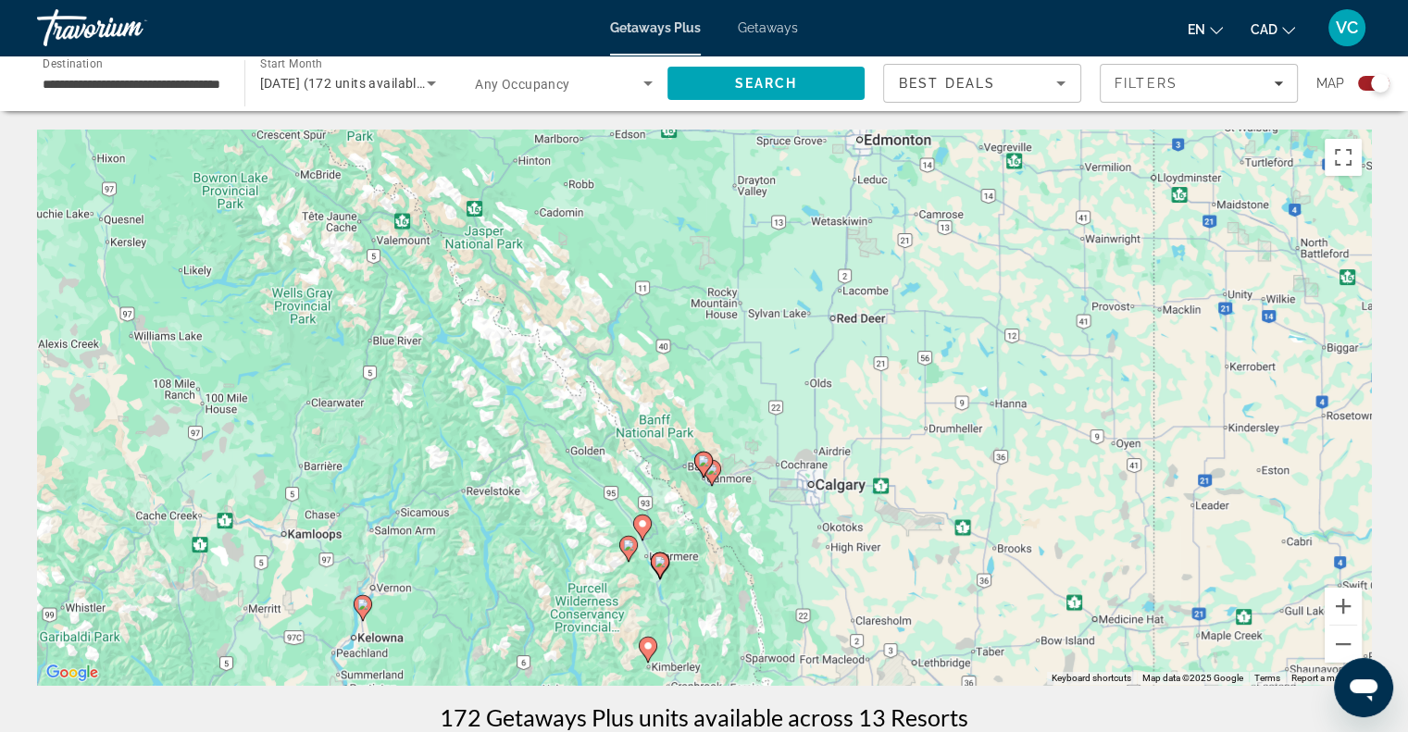
drag, startPoint x: 289, startPoint y: 494, endPoint x: 841, endPoint y: 487, distance: 551.8
click at [841, 487] on div "To activate drag with keyboard, press Alt + Enter. Once in keyboard drag state,…" at bounding box center [704, 407] width 1334 height 555
click at [1339, 600] on button "Zoom in" at bounding box center [1343, 606] width 37 height 37
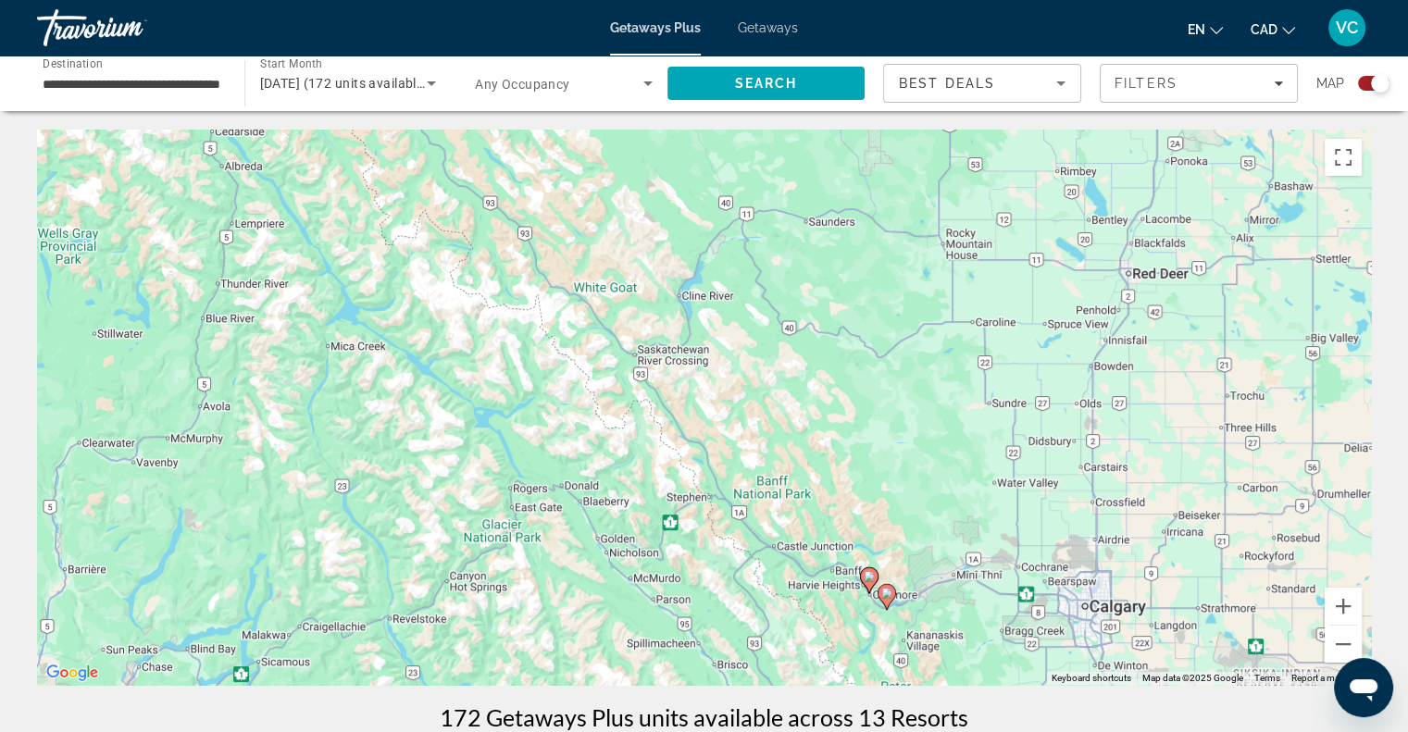
drag, startPoint x: 610, startPoint y: 495, endPoint x: 705, endPoint y: 533, distance: 102.6
click at [705, 533] on div "To activate drag with keyboard, press Alt + Enter. Once in keyboard drag state,…" at bounding box center [704, 407] width 1334 height 555
click at [1343, 644] on button "Zoom out" at bounding box center [1343, 644] width 37 height 37
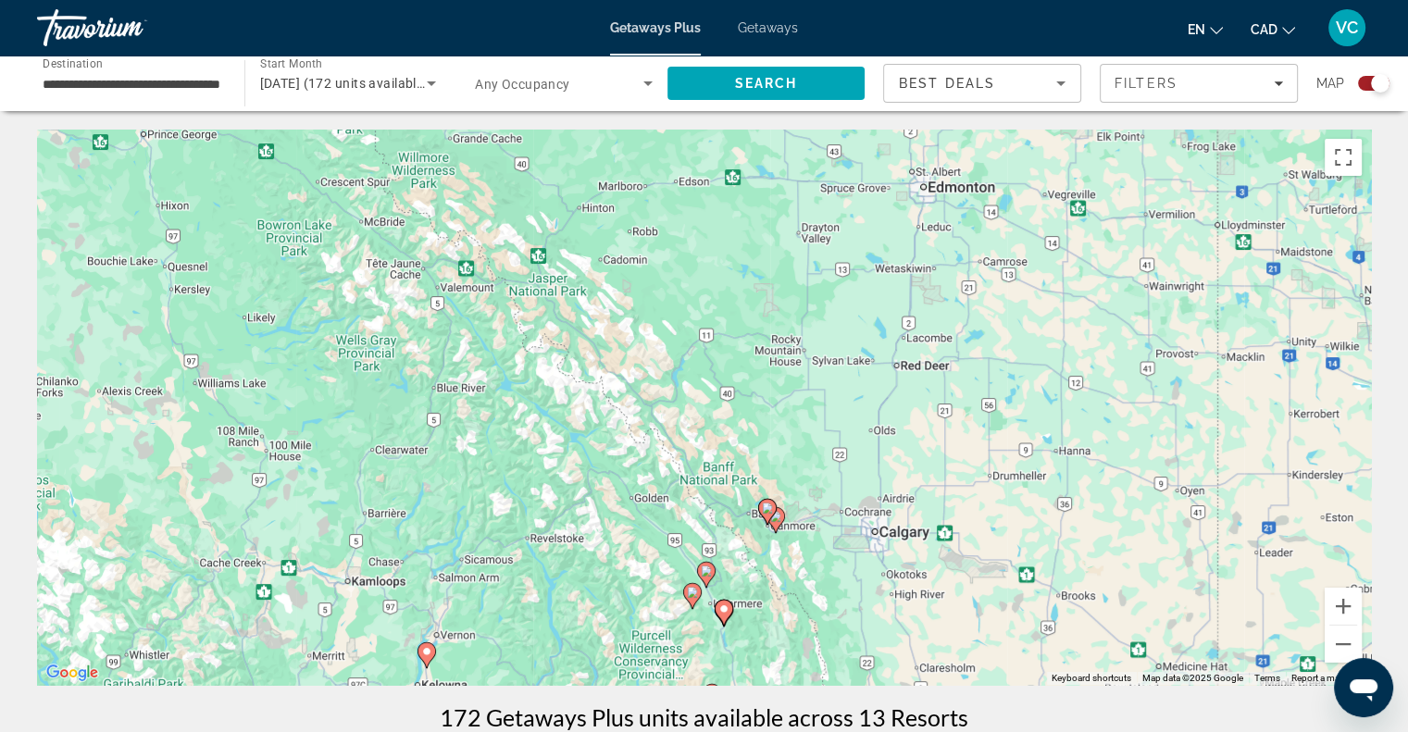
drag, startPoint x: 706, startPoint y: 318, endPoint x: 554, endPoint y: 320, distance: 152.8
click at [685, 345] on div "To activate drag with keyboard, press Alt + Enter. Once in keyboard drag state,…" at bounding box center [704, 407] width 1334 height 555
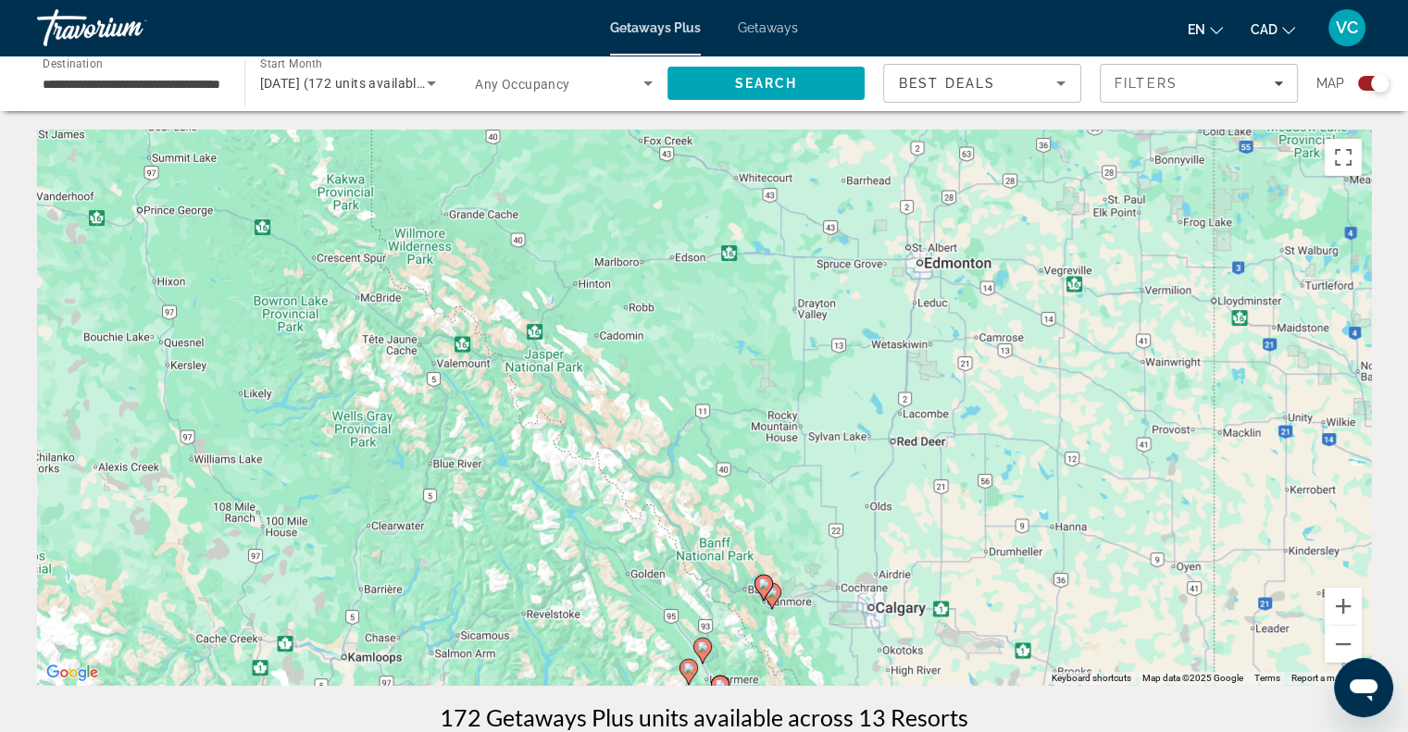
drag, startPoint x: 534, startPoint y: 305, endPoint x: 532, endPoint y: 354, distance: 49.1
click at [532, 354] on div "To activate drag with keyboard, press Alt + Enter. Once in keyboard drag state,…" at bounding box center [704, 407] width 1334 height 555
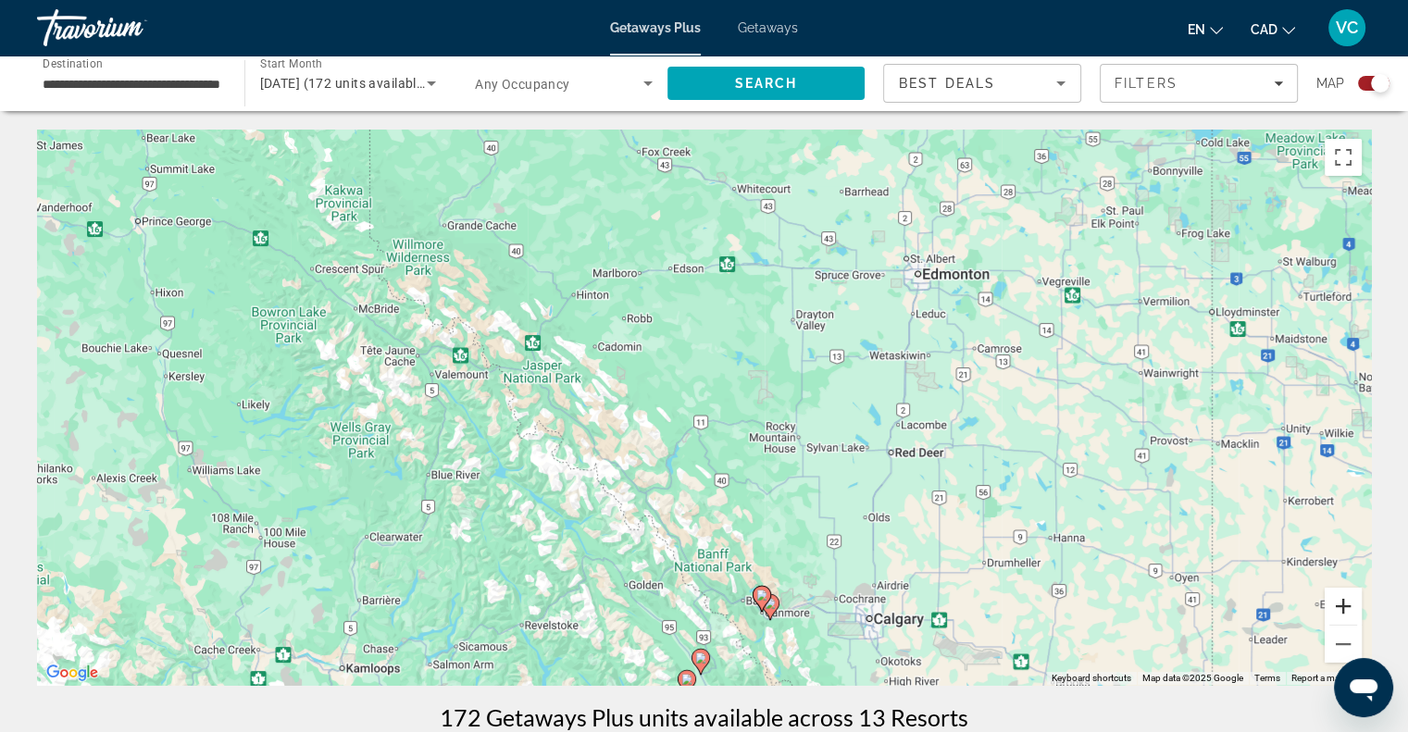
click at [1344, 606] on button "Zoom in" at bounding box center [1343, 606] width 37 height 37
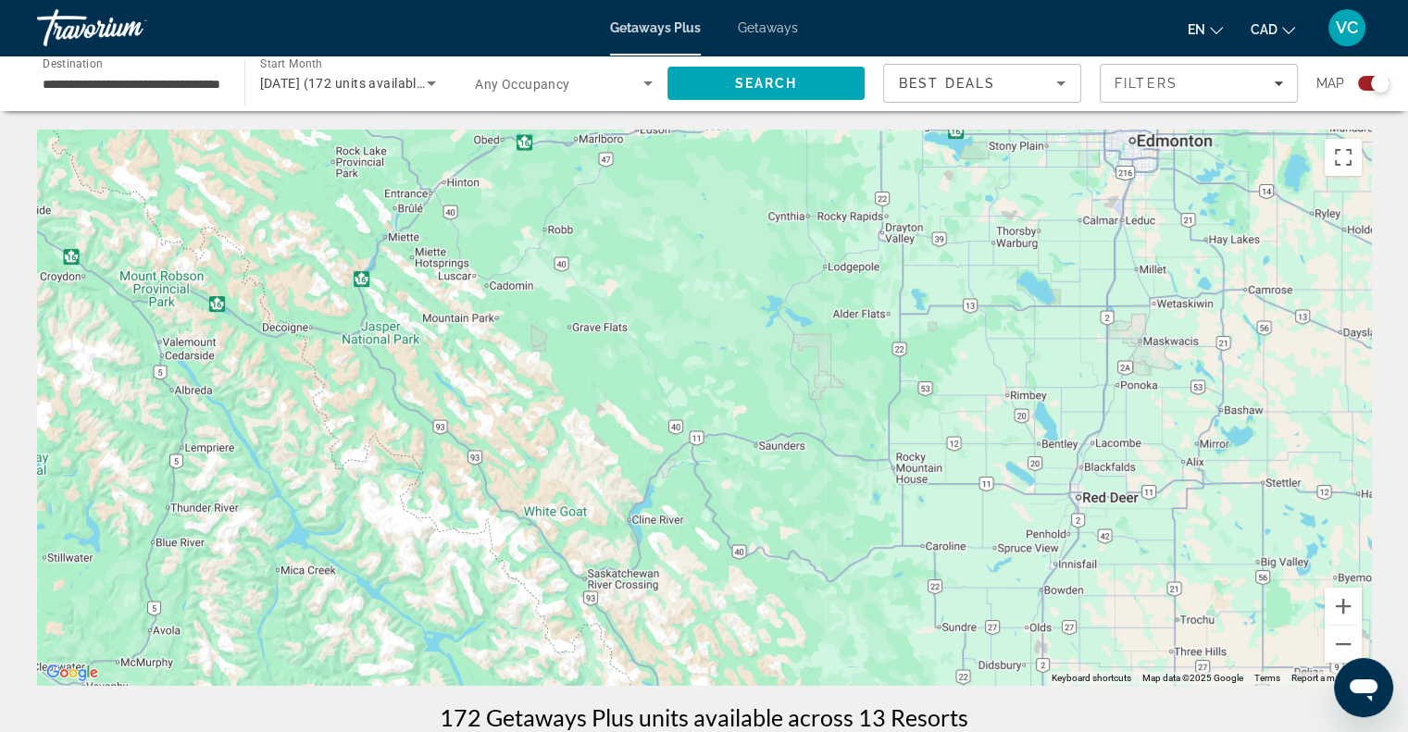
click at [754, 30] on span "Getaways" at bounding box center [768, 27] width 60 height 15
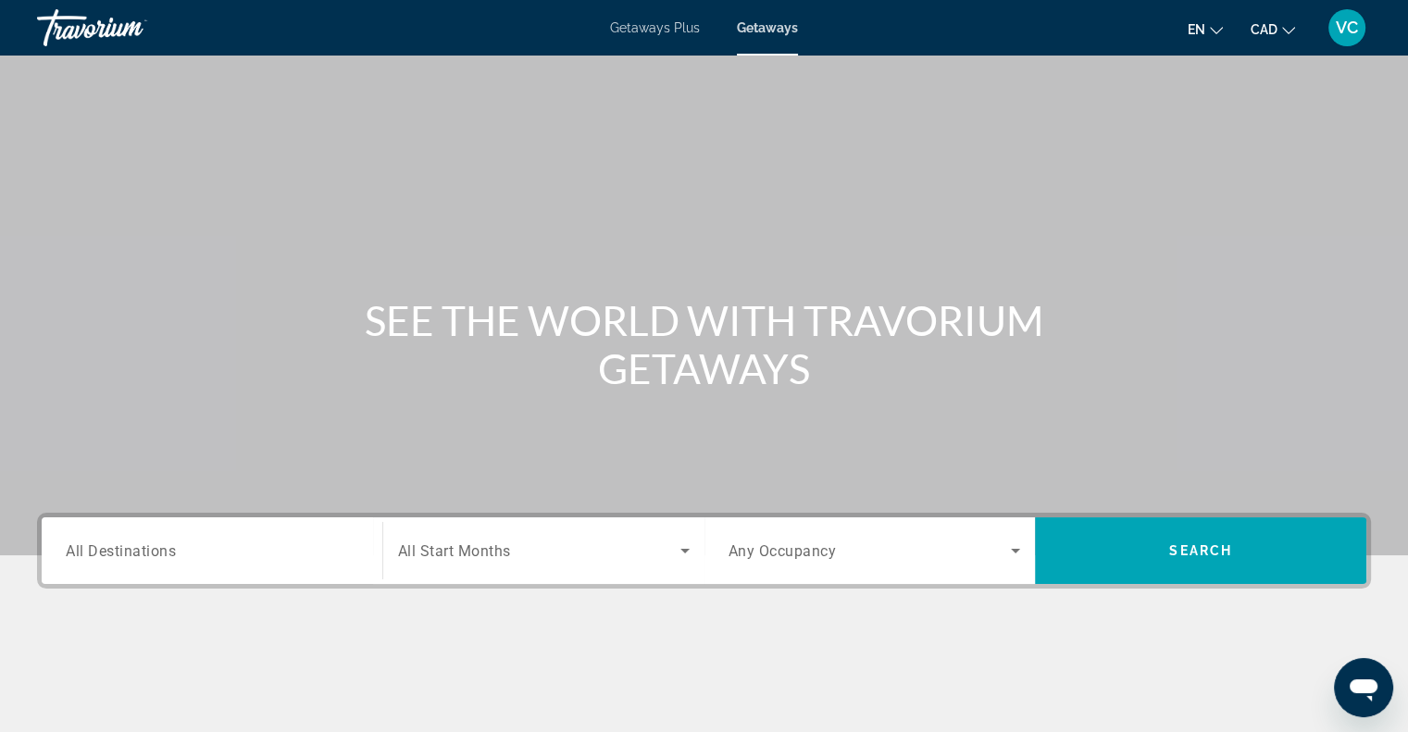
click at [141, 559] on div "Destination All Destinations" at bounding box center [212, 551] width 293 height 53
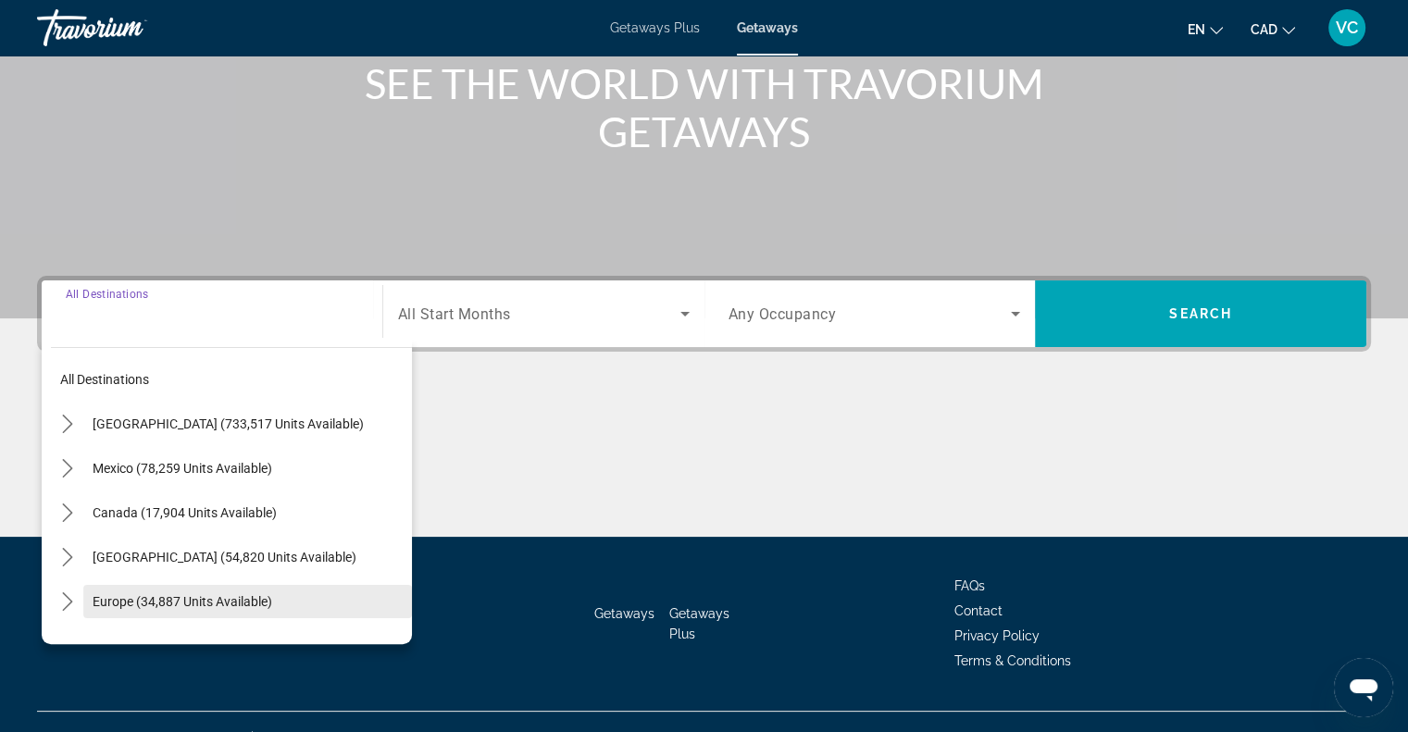
scroll to position [268, 0]
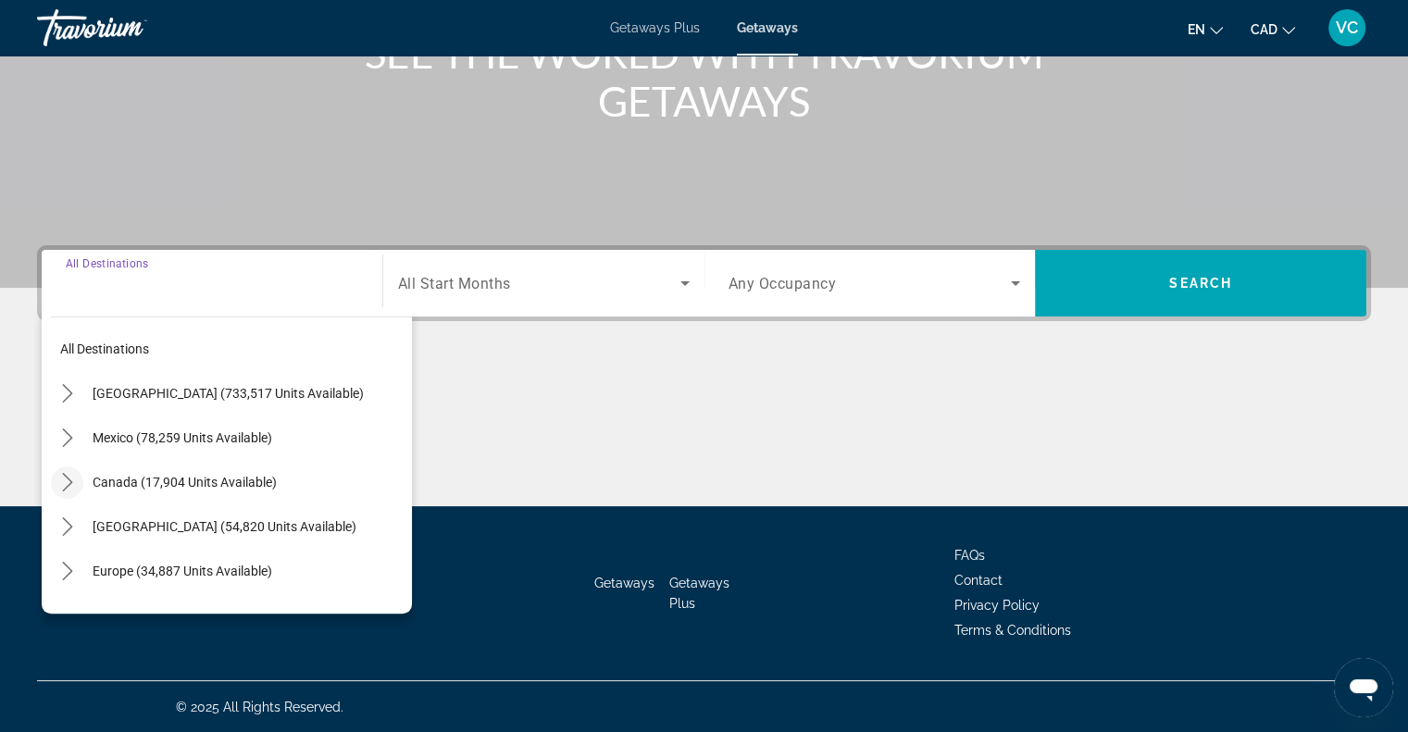
click at [60, 479] on icon "Toggle Canada (17,904 units available) submenu" at bounding box center [67, 482] width 19 height 19
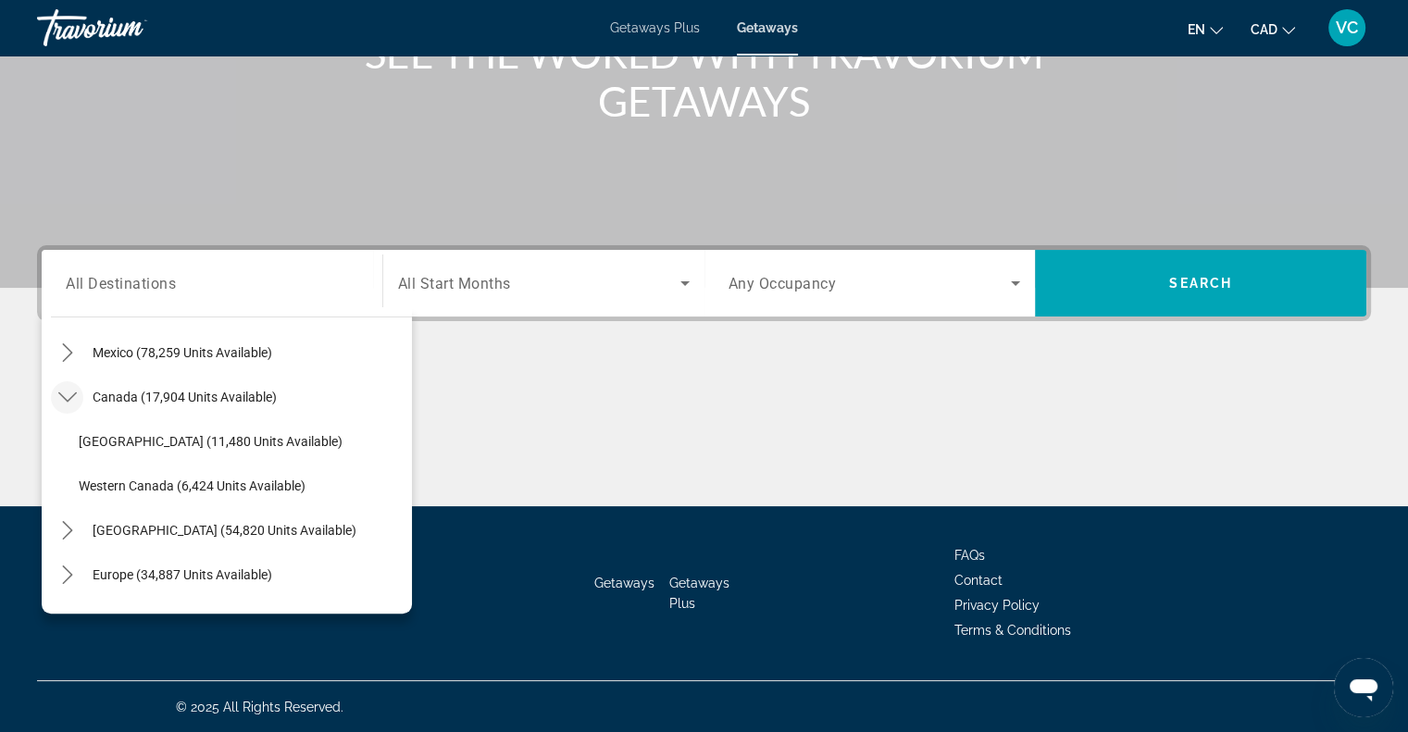
scroll to position [93, 0]
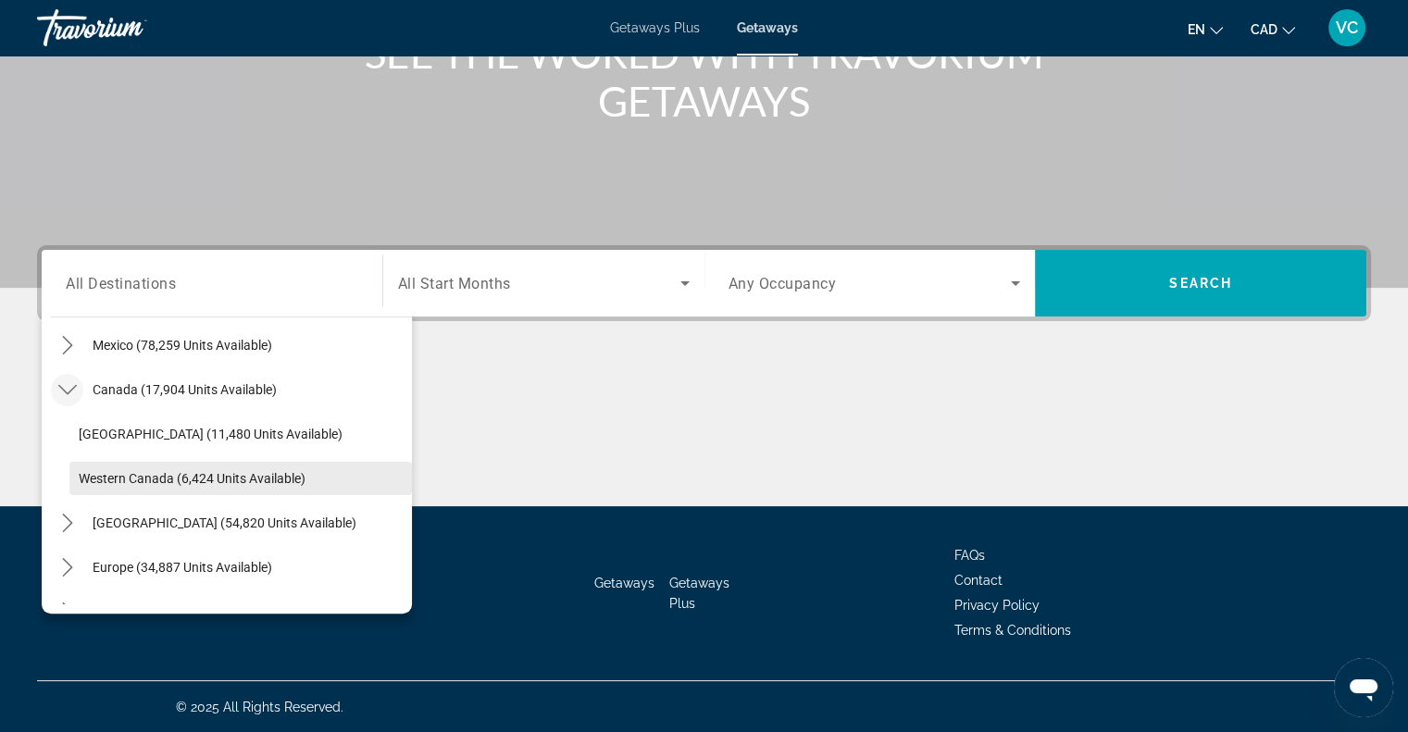
click at [78, 476] on span "Select destination: Western Canada (6,424 units available)" at bounding box center [240, 478] width 343 height 44
type input "**********"
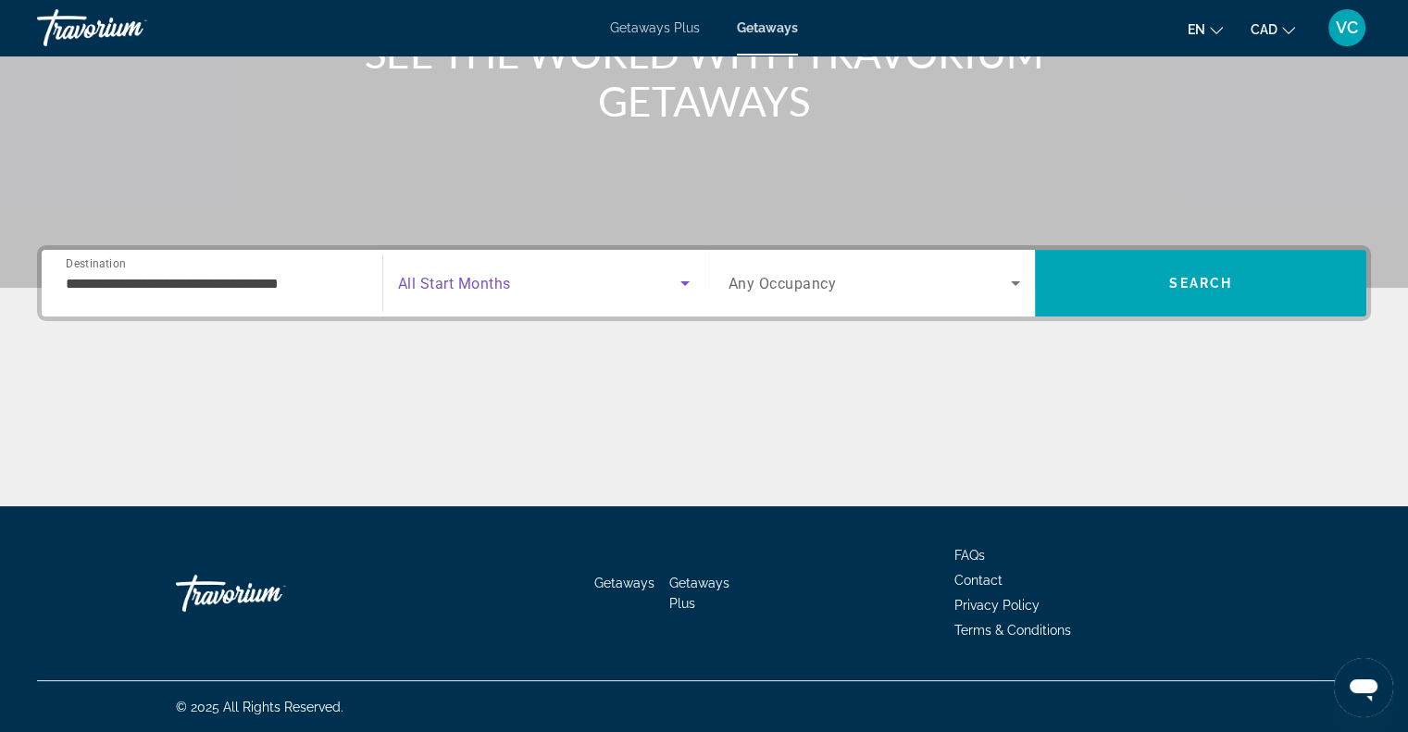
click at [539, 291] on span "Search widget" at bounding box center [539, 283] width 282 height 22
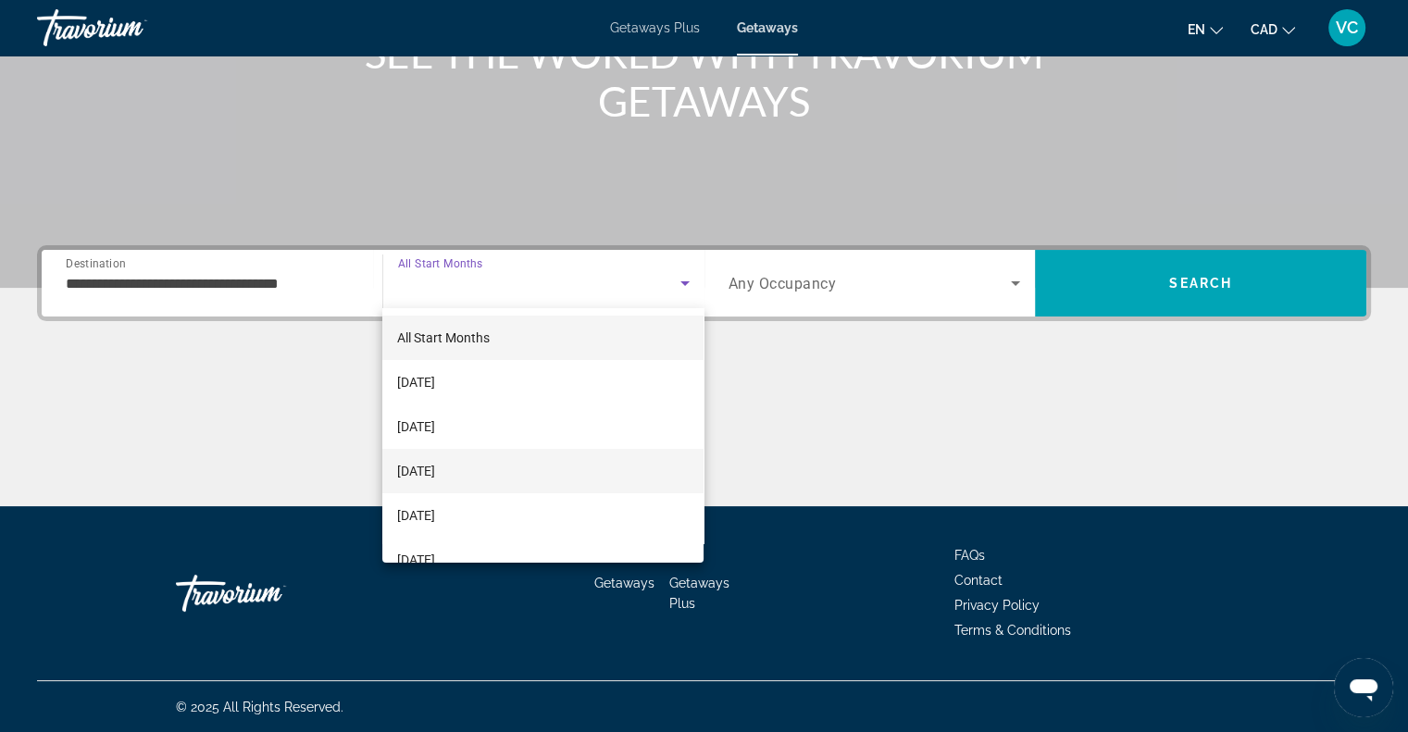
click at [435, 471] on span "[DATE]" at bounding box center [416, 471] width 38 height 22
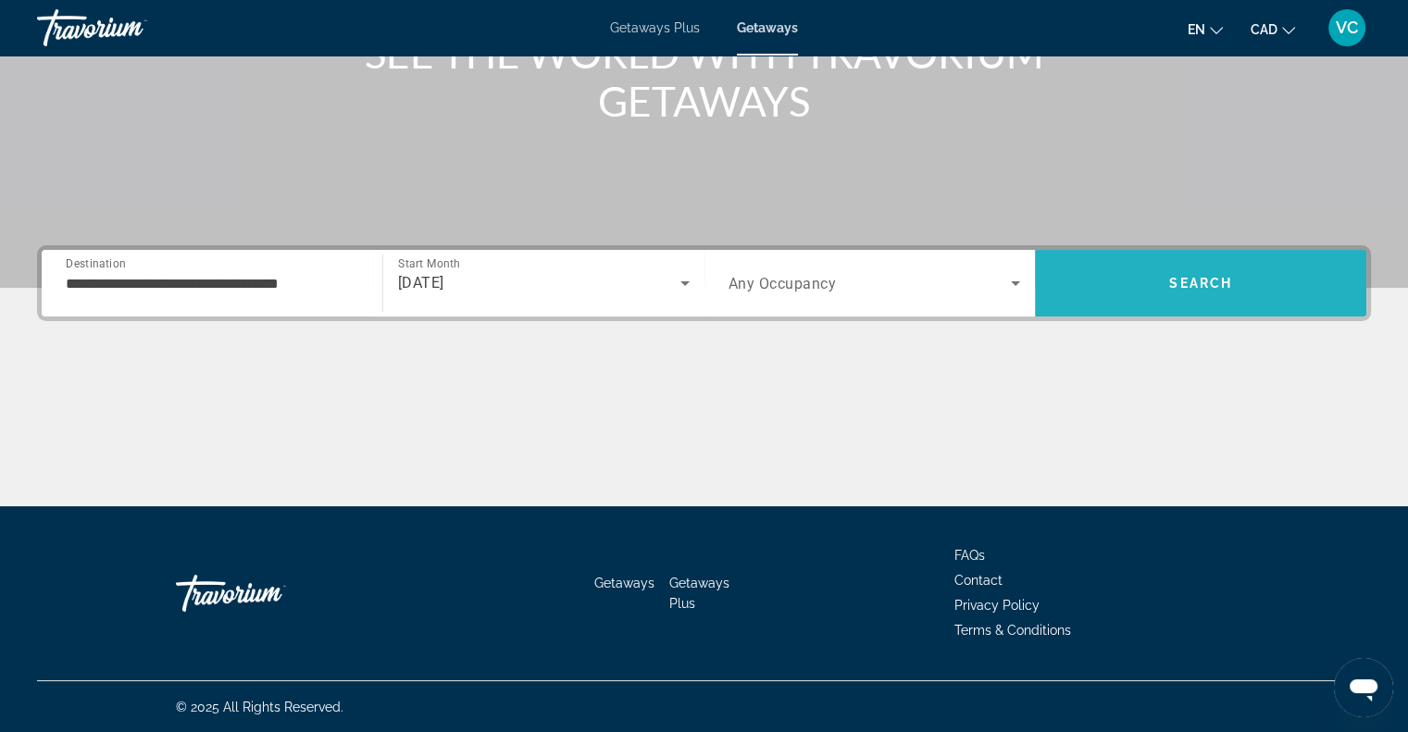
click at [1152, 268] on span "Search" at bounding box center [1200, 283] width 331 height 44
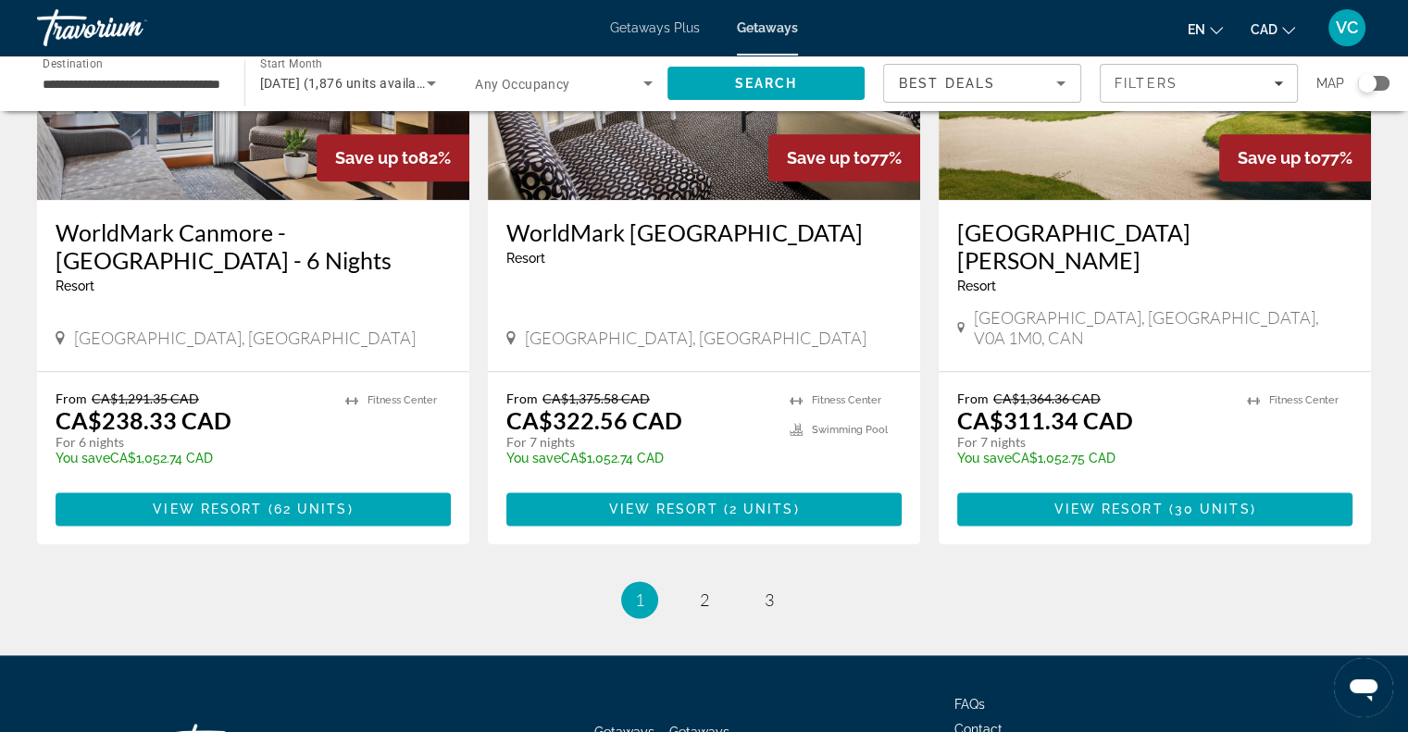
scroll to position [2222, 0]
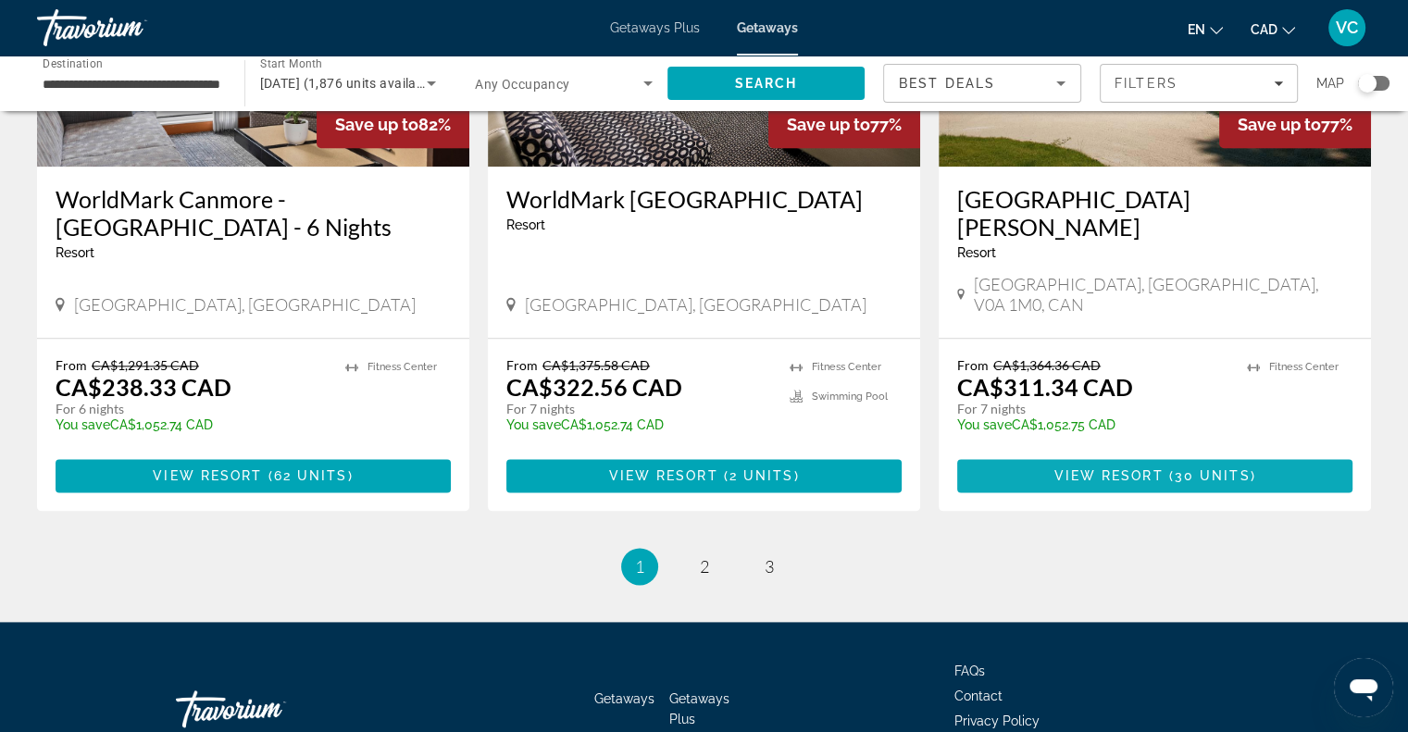
click at [1138, 468] on span "View Resort" at bounding box center [1107, 475] width 109 height 15
